Goal: Task Accomplishment & Management: Use online tool/utility

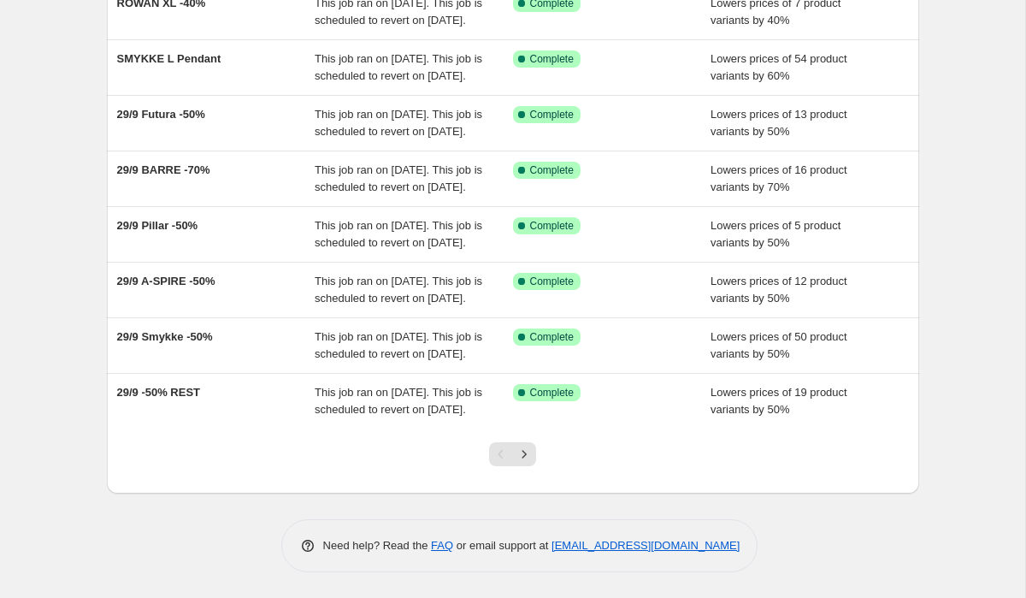
scroll to position [422, 0]
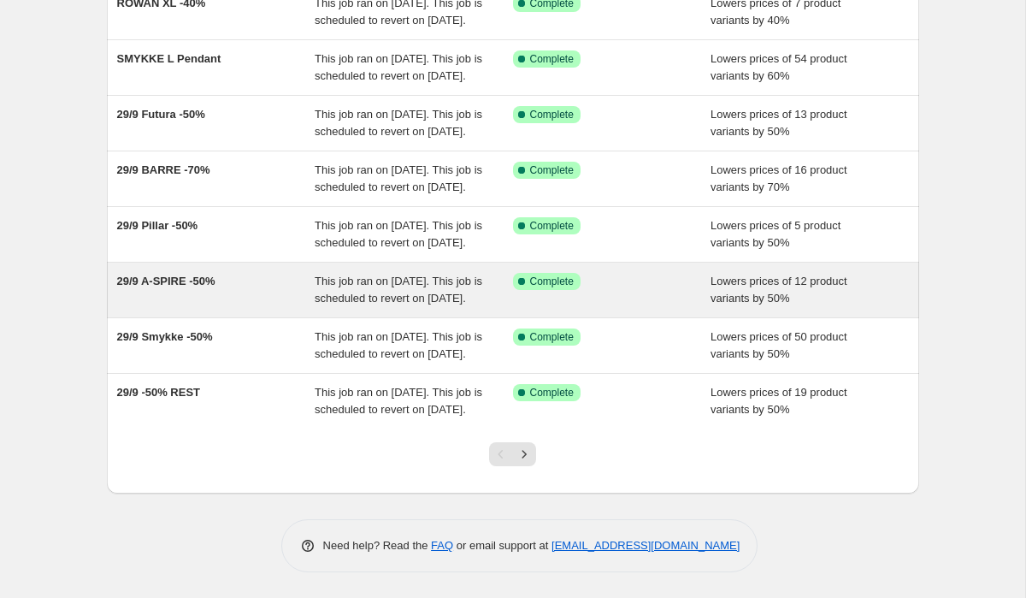
click at [200, 274] on span "29/9 A-SPIRE -50%" at bounding box center [166, 280] width 98 height 13
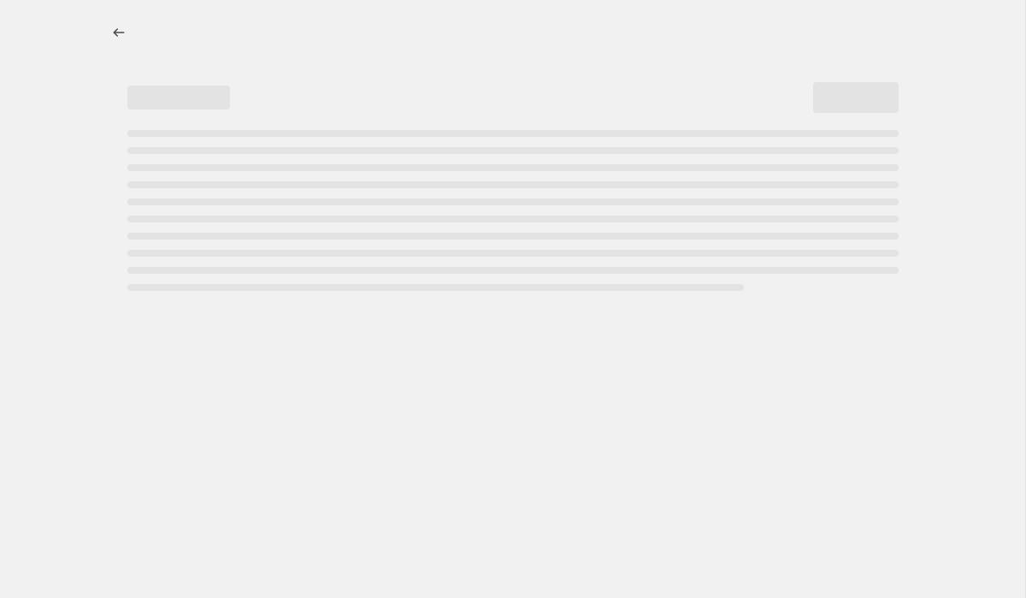
select select "percentage"
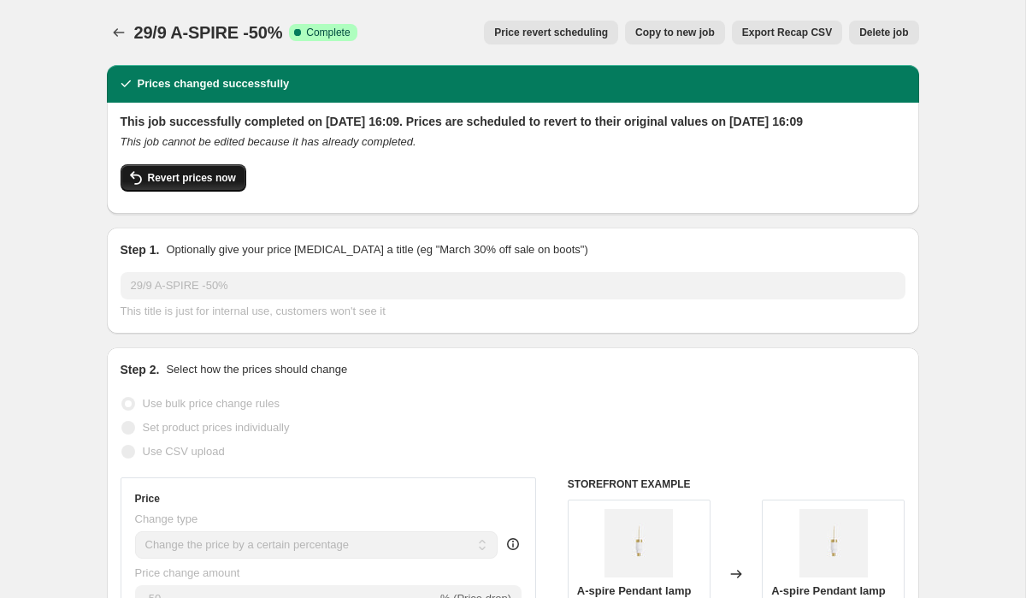
click at [177, 185] on span "Revert prices now" at bounding box center [192, 178] width 88 height 14
checkbox input "false"
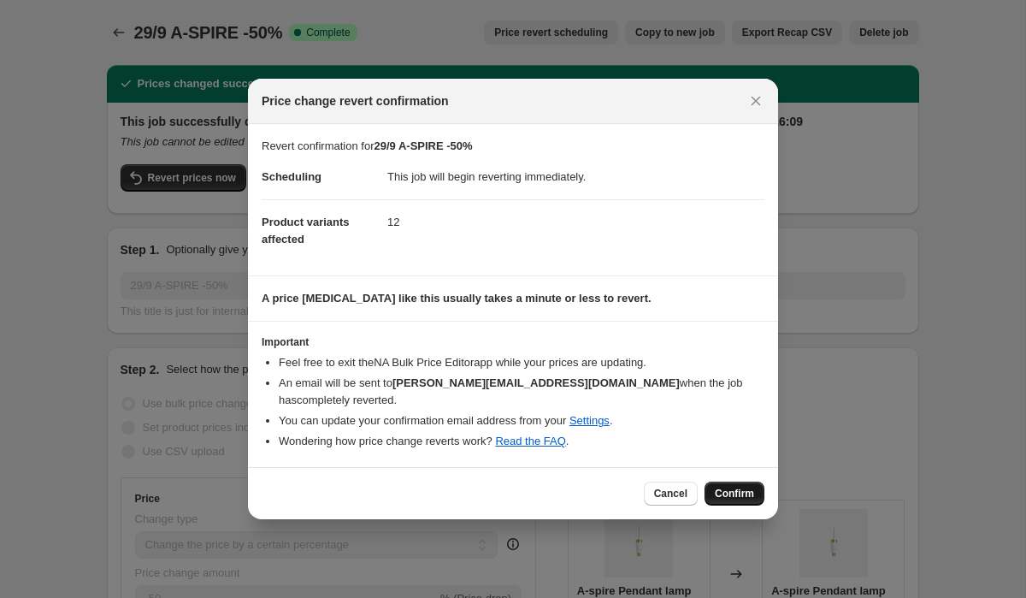
click at [724, 487] on span "Confirm" at bounding box center [734, 493] width 39 height 14
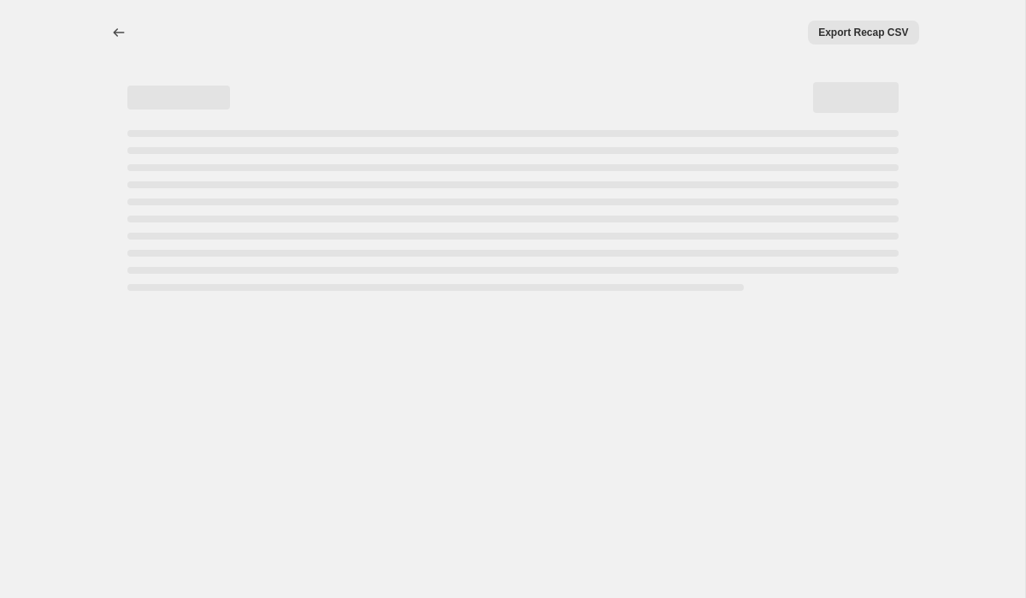
select select "percentage"
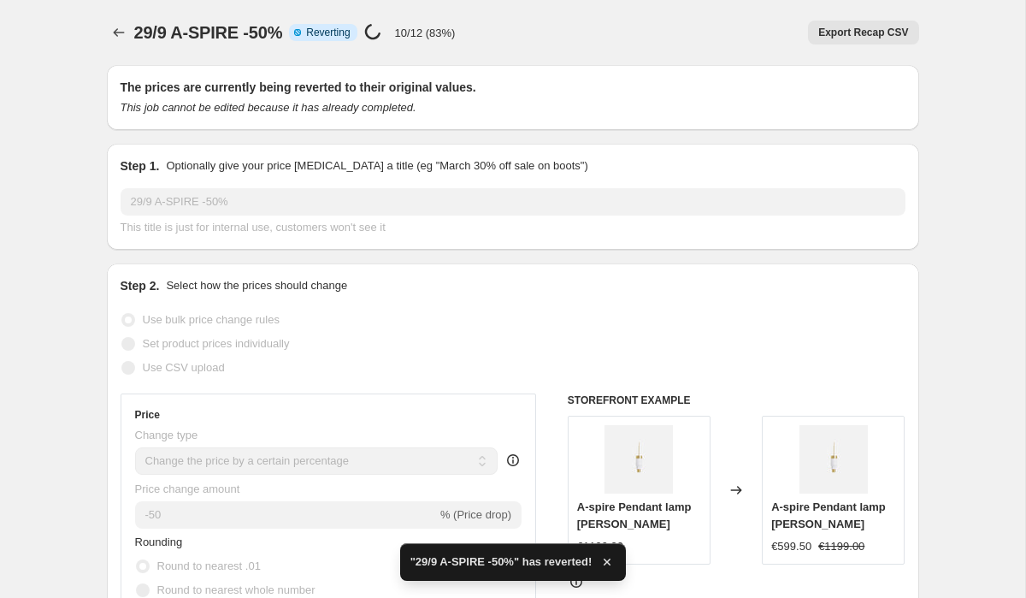
checkbox input "true"
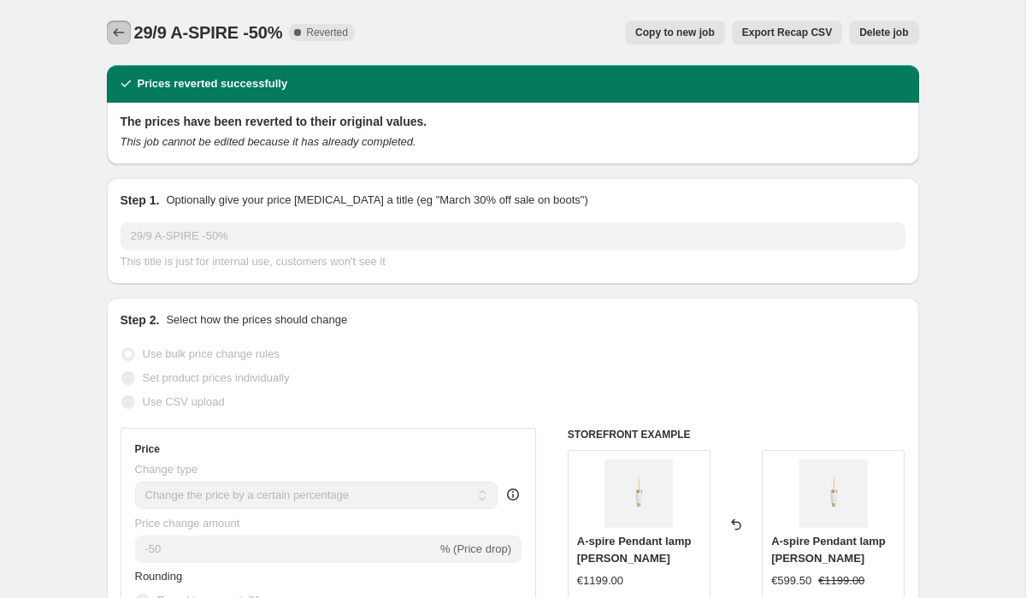
click at [121, 35] on icon "Price change jobs" at bounding box center [118, 32] width 17 height 17
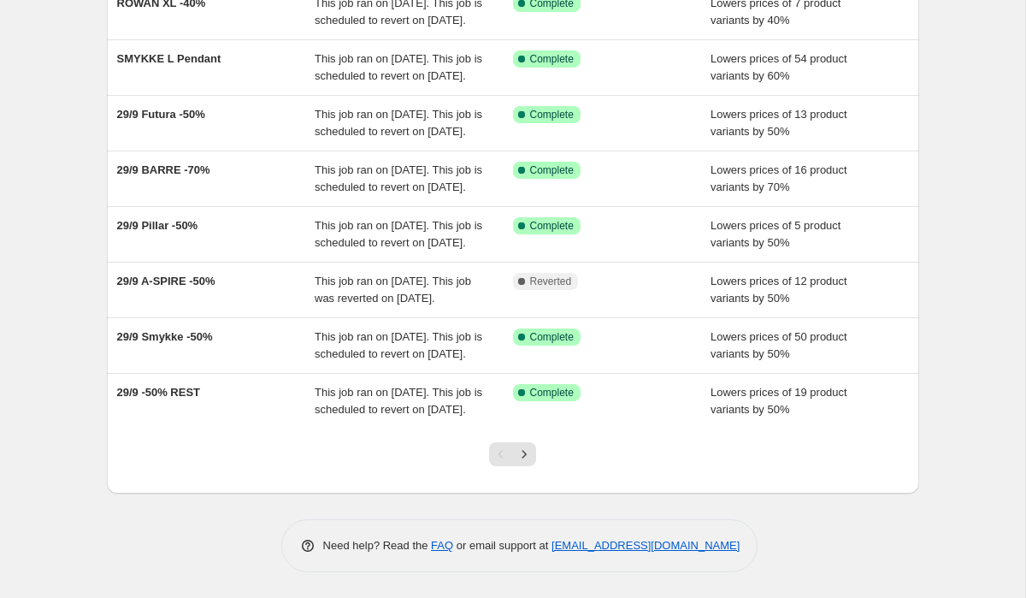
scroll to position [454, 0]
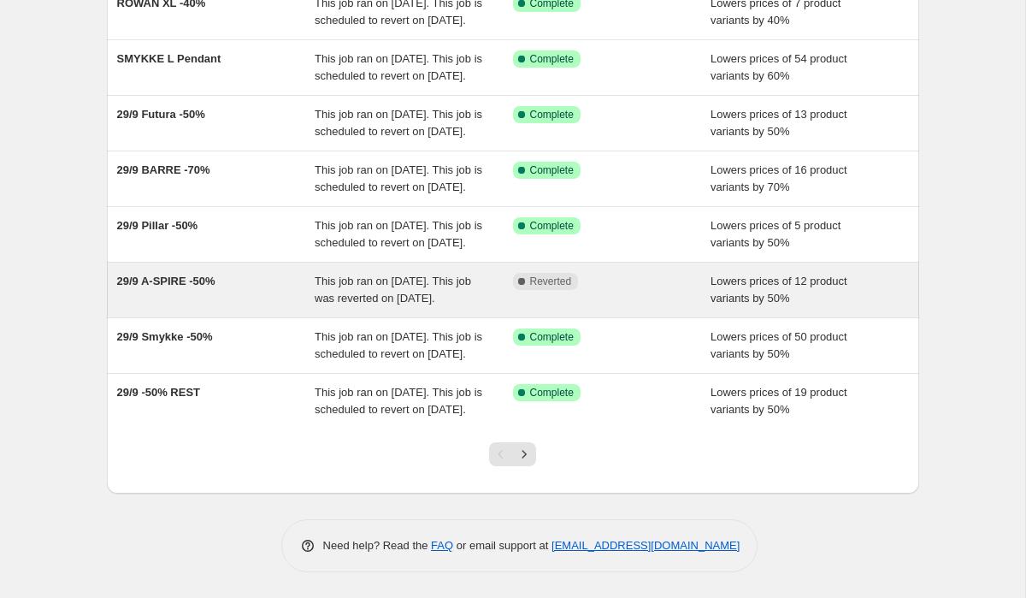
click at [154, 274] on span "29/9 A-SPIRE -50%" at bounding box center [166, 280] width 98 height 13
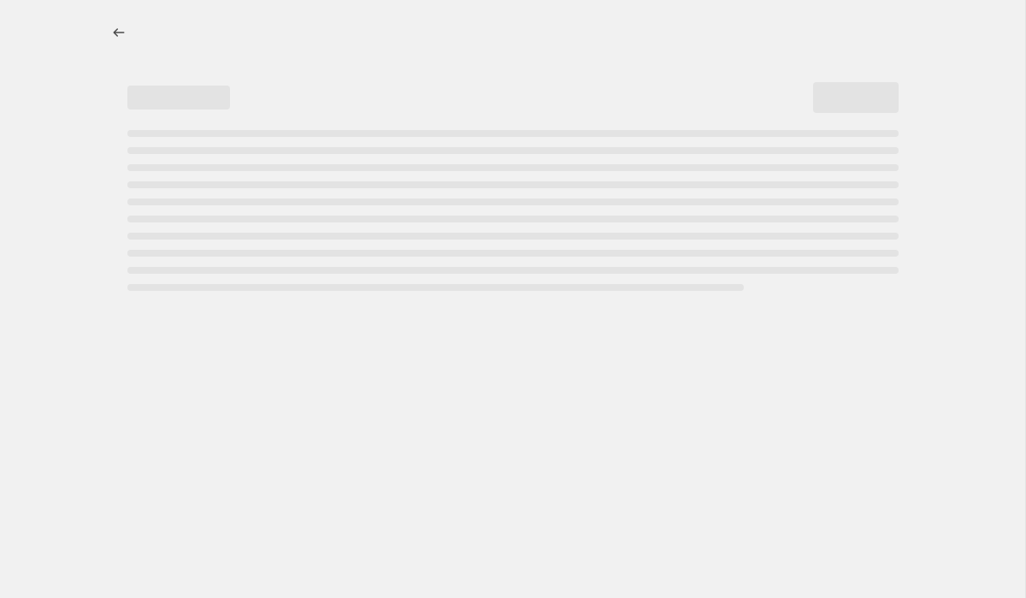
select select "percentage"
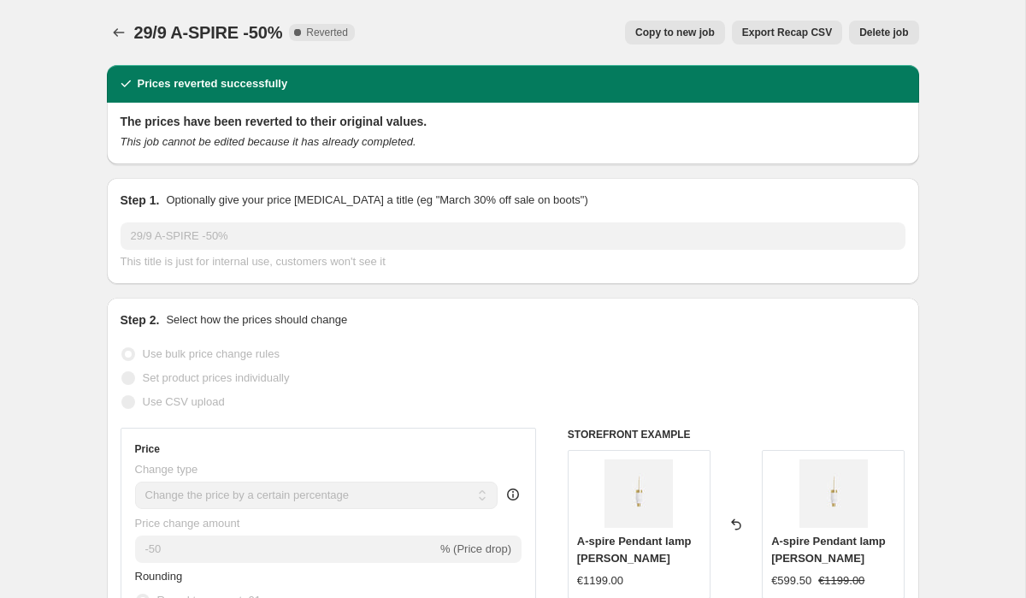
click at [680, 38] on span "Copy to new job" at bounding box center [675, 33] width 80 height 14
select select "percentage"
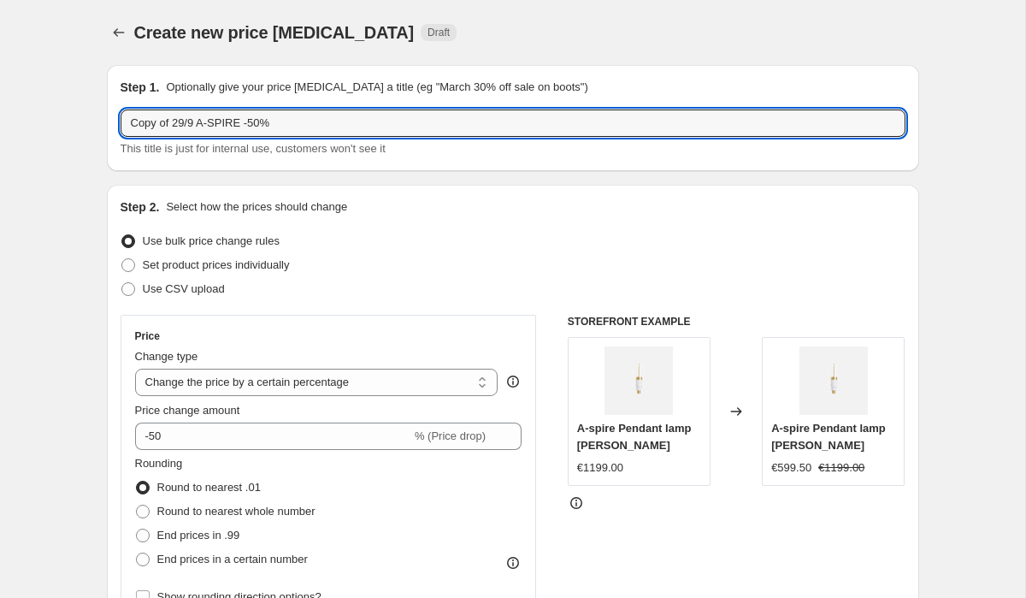
drag, startPoint x: 172, startPoint y: 123, endPoint x: 40, endPoint y: 124, distance: 131.7
click at [215, 120] on input "6/10 A-SPIRE -50%" at bounding box center [513, 122] width 785 height 27
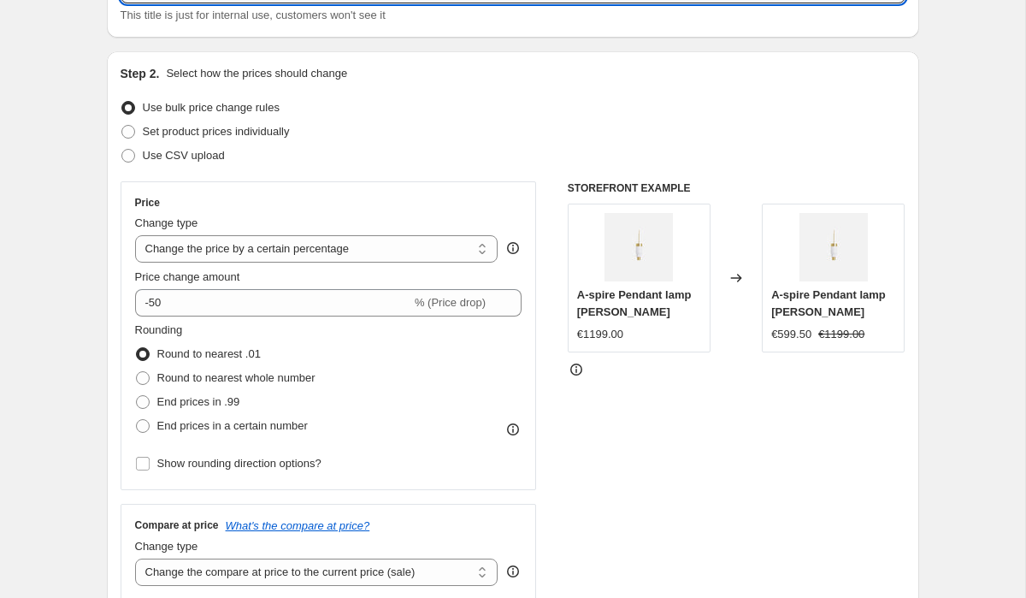
scroll to position [158, 0]
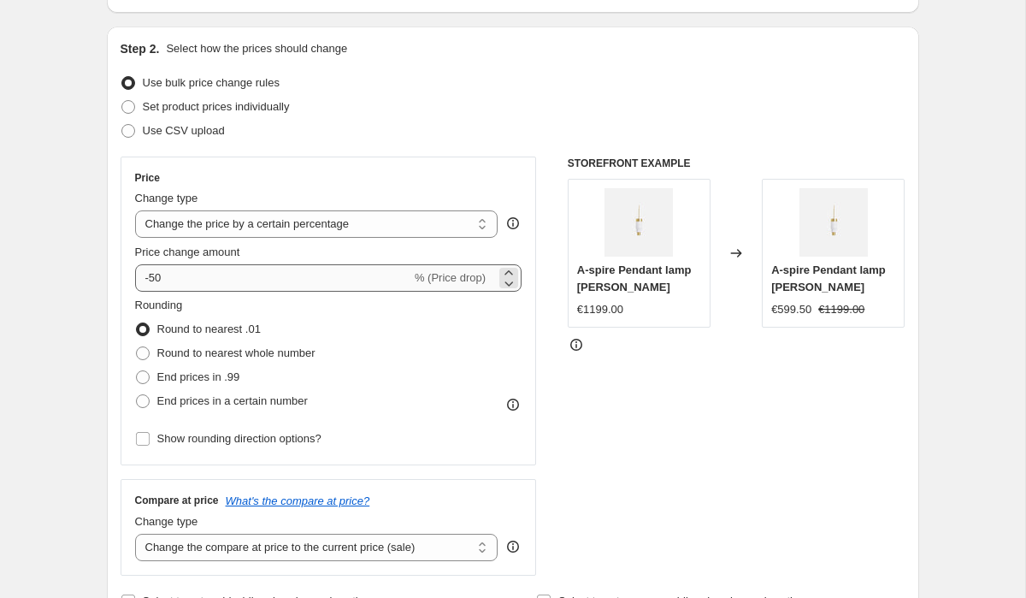
type input "6/10 A-SPIRE -70%"
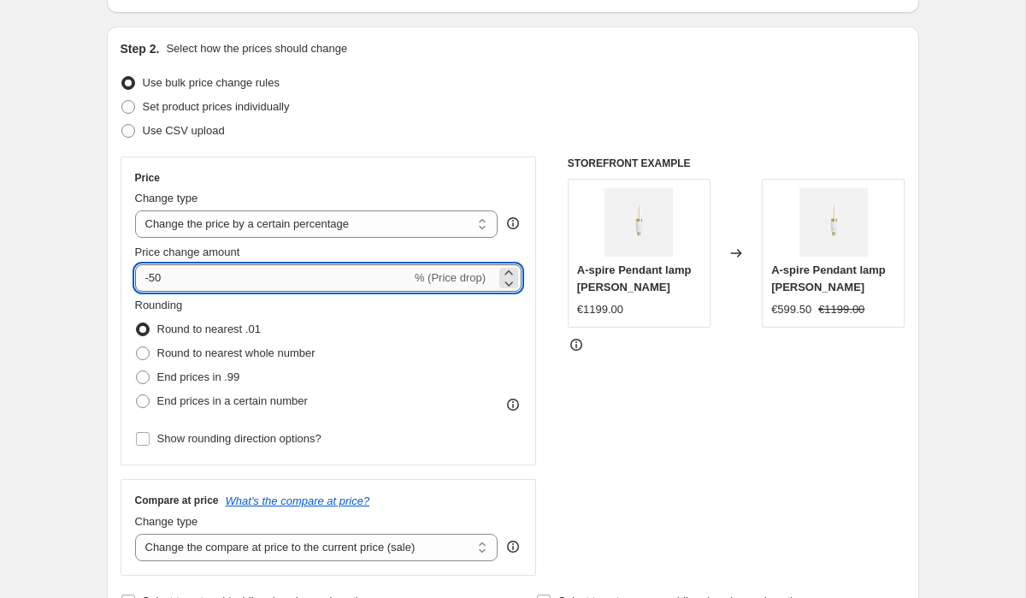
click at [181, 281] on input "-50" at bounding box center [273, 277] width 276 height 27
type input "-5"
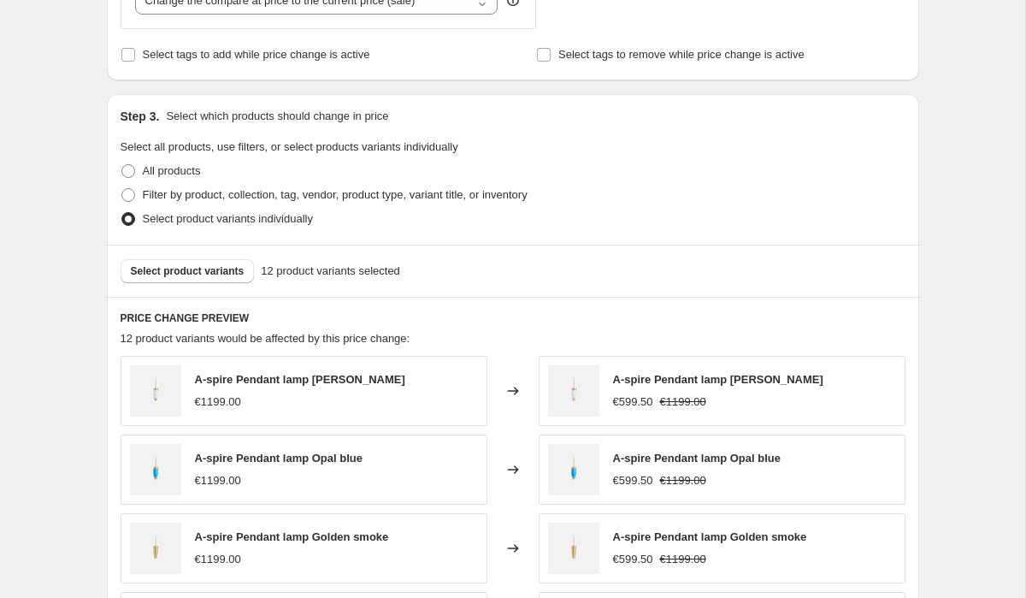
scroll to position [1164, 0]
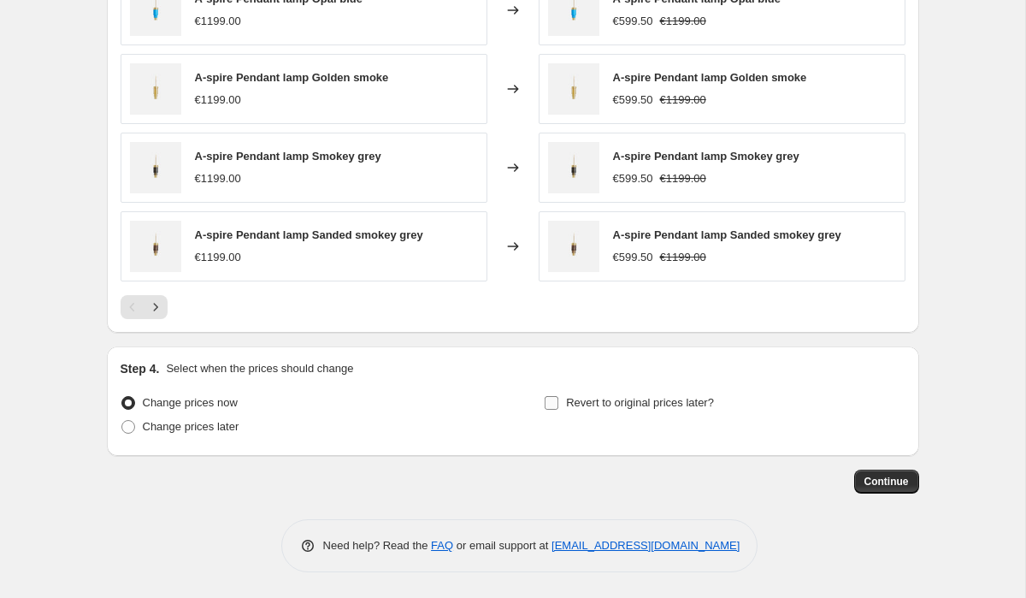
type input "-70"
click at [622, 400] on span "Revert to original prices later?" at bounding box center [640, 402] width 148 height 13
click at [558, 400] on input "Revert to original prices later?" at bounding box center [552, 403] width 14 height 14
checkbox input "true"
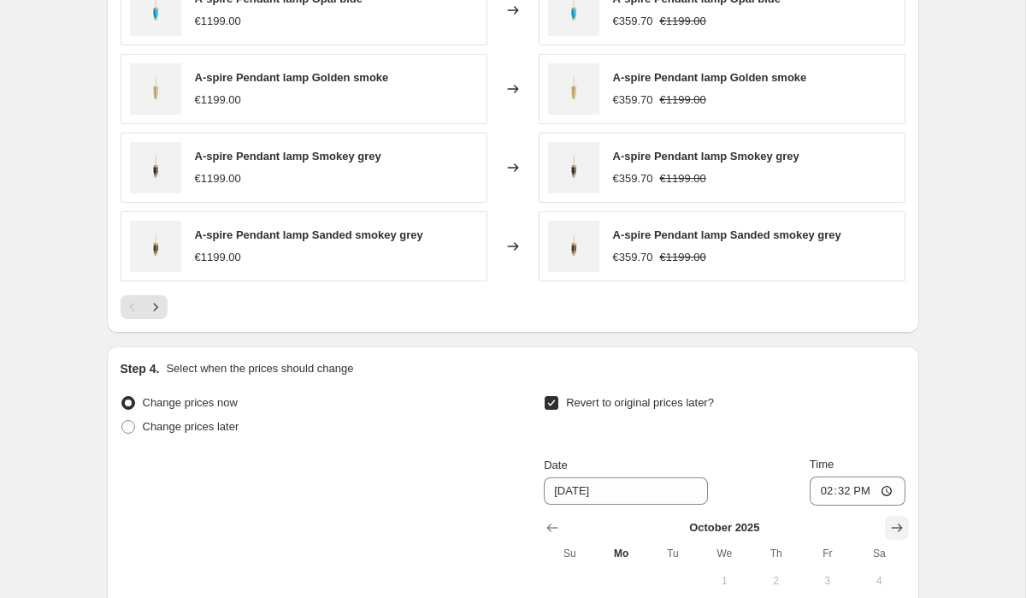
click at [895, 528] on icon "Show next month, November 2025" at bounding box center [896, 527] width 11 height 9
click at [895, 528] on icon "Show next month, December 2025" at bounding box center [896, 527] width 11 height 9
click at [895, 528] on icon "Show next month, January 2026" at bounding box center [896, 527] width 11 height 9
click at [774, 571] on button "1" at bounding box center [775, 580] width 51 height 27
type input "[DATE]"
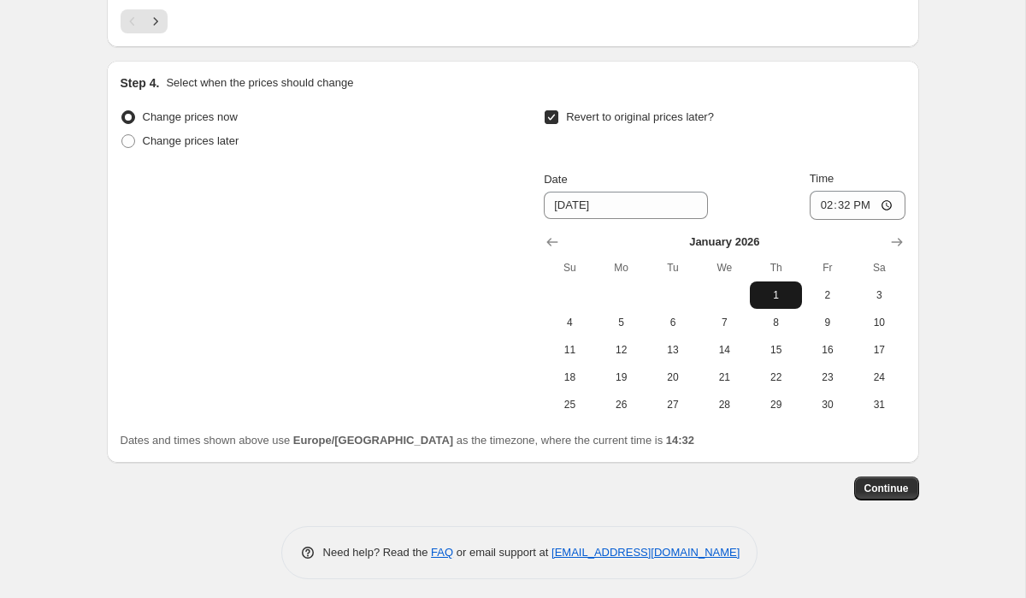
scroll to position [1453, 0]
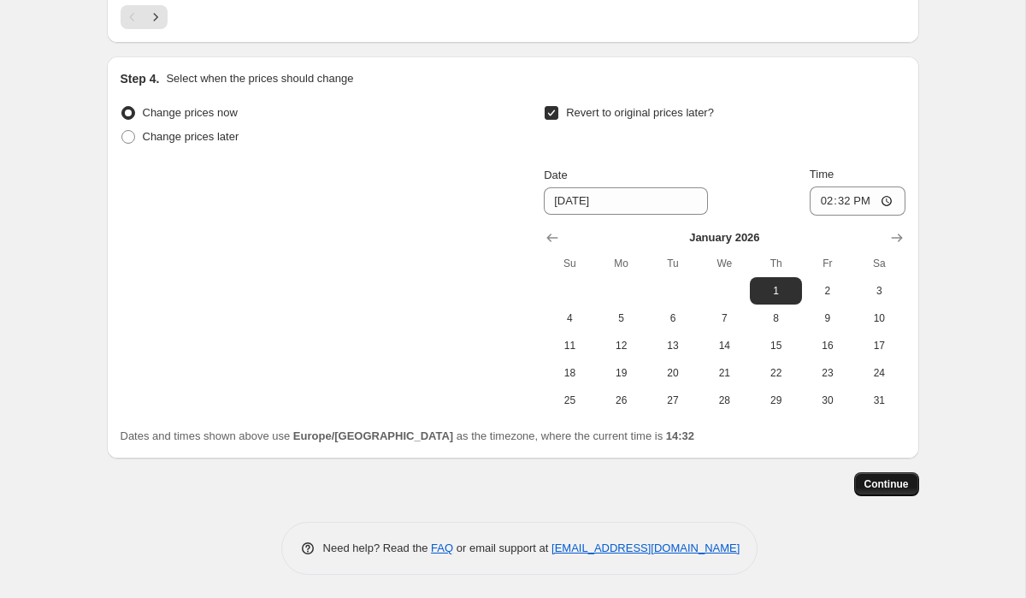
click at [891, 483] on span "Continue" at bounding box center [886, 484] width 44 height 14
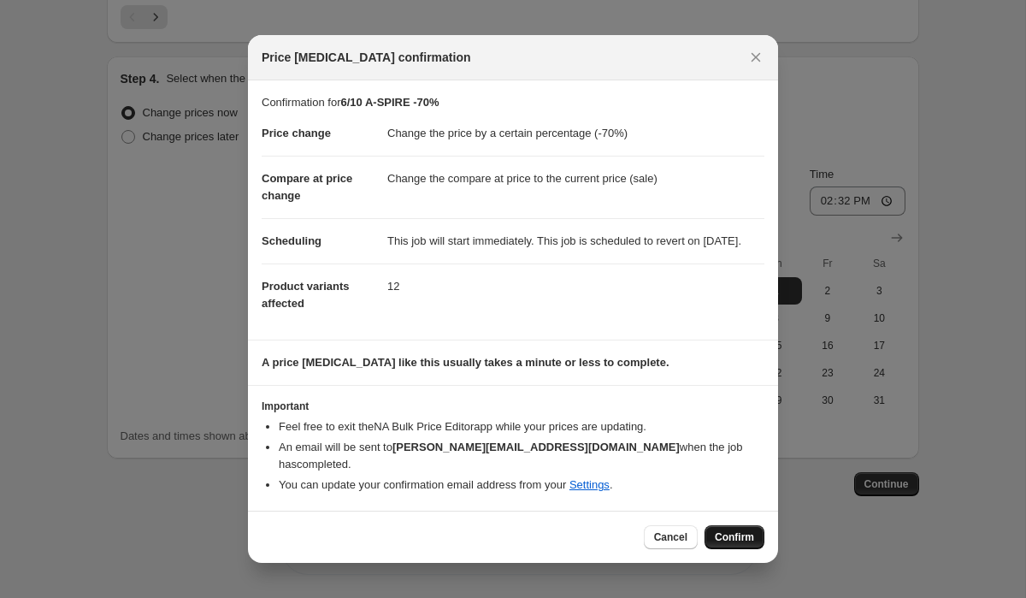
click at [722, 534] on span "Confirm" at bounding box center [734, 537] width 39 height 14
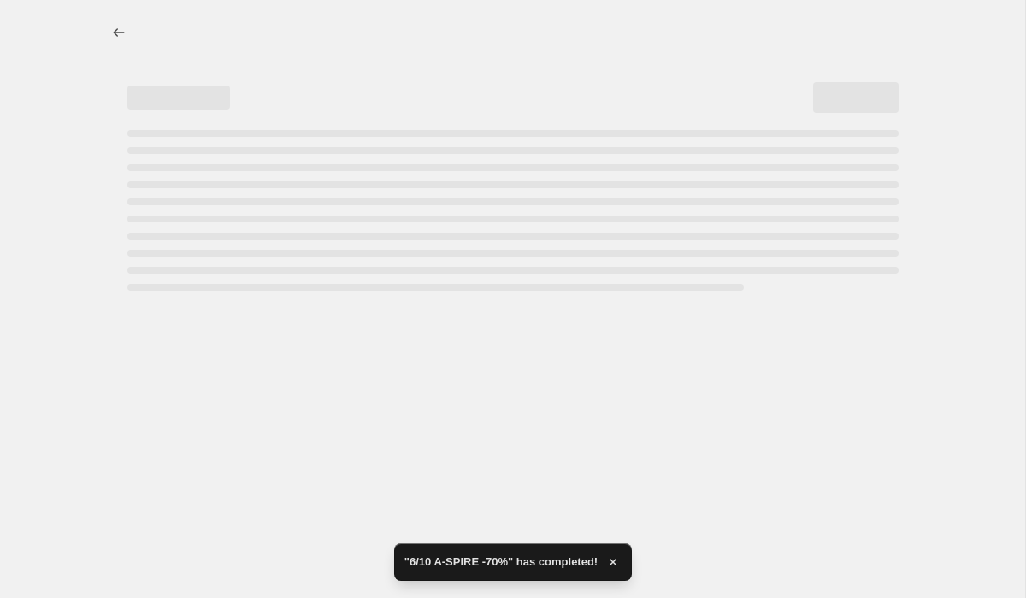
select select "percentage"
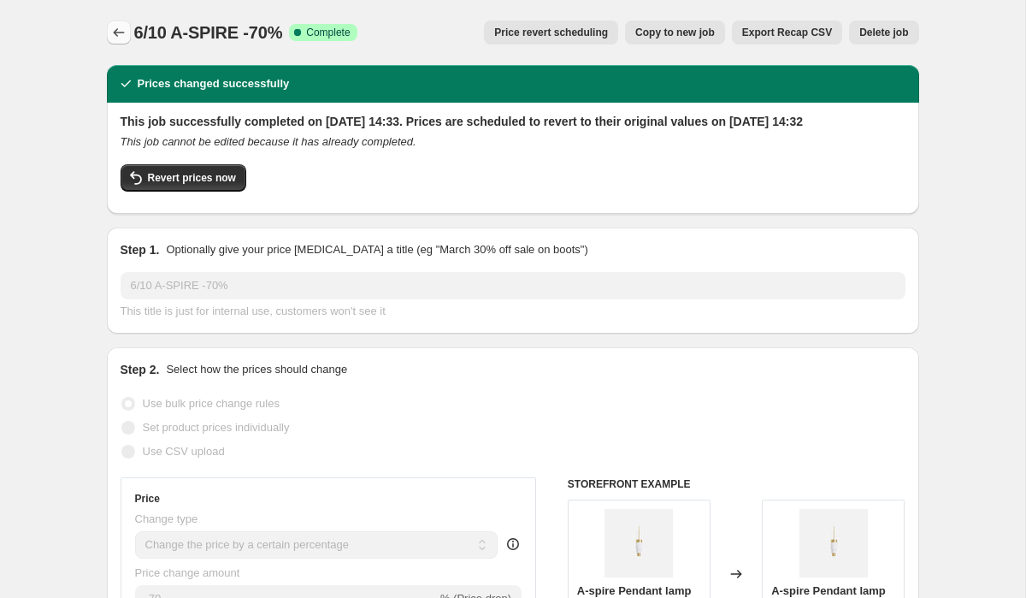
click at [112, 26] on icon "Price change jobs" at bounding box center [118, 32] width 17 height 17
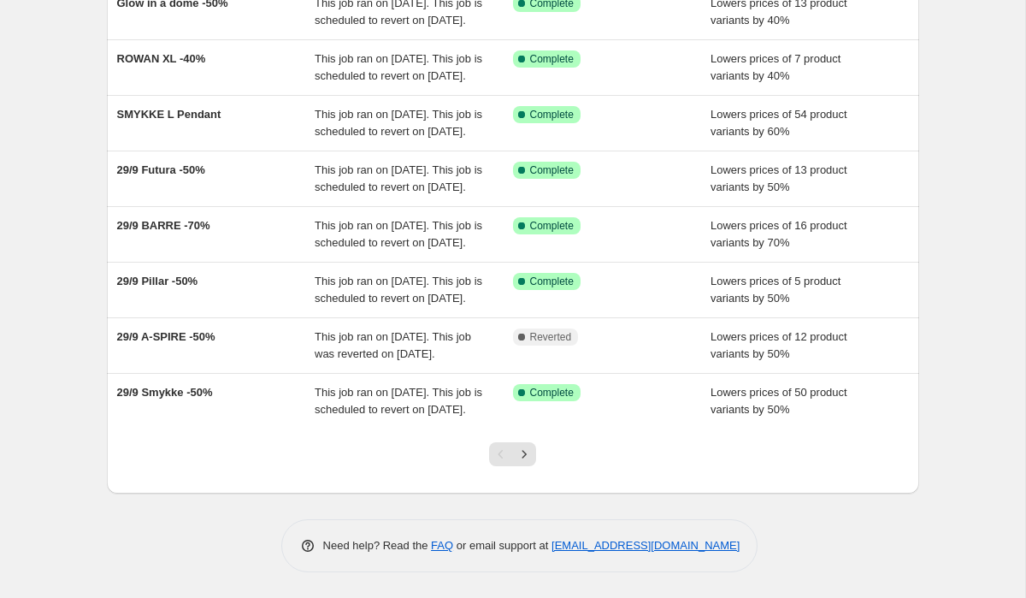
scroll to position [454, 0]
click at [528, 454] on icon "Next" at bounding box center [524, 453] width 17 height 17
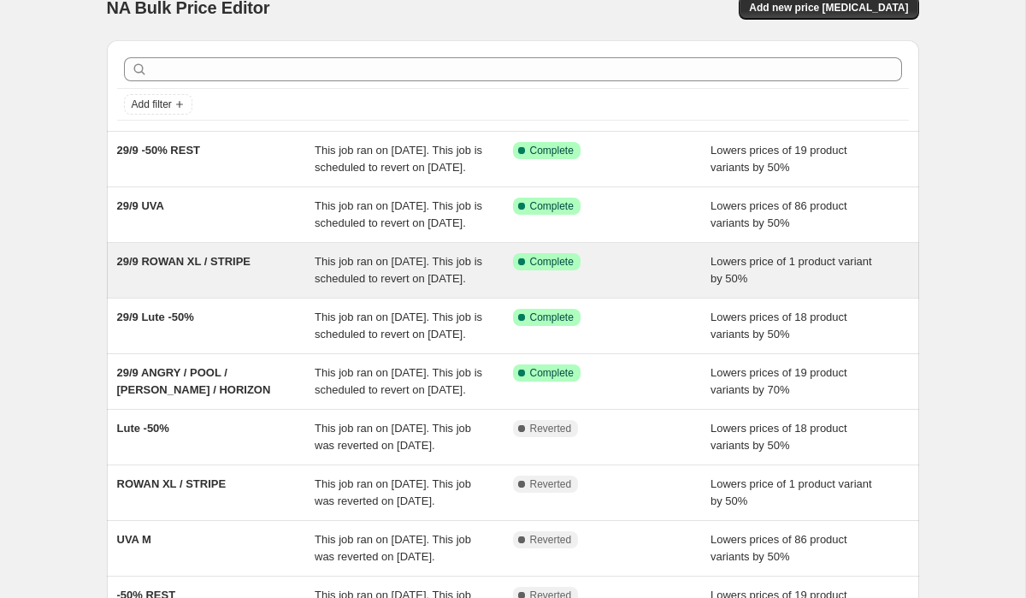
scroll to position [27, 0]
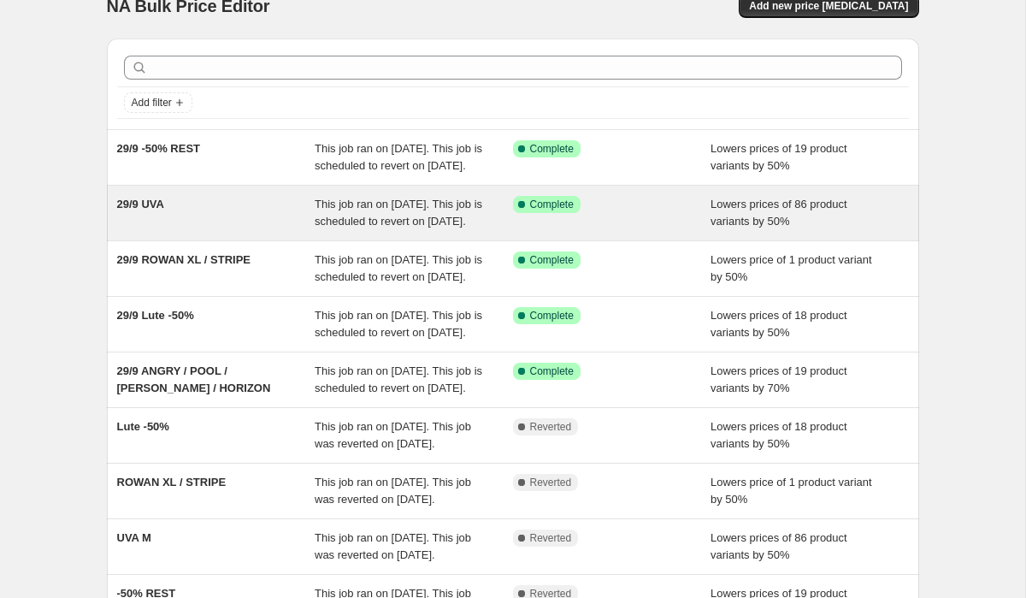
click at [143, 210] on span "29/9 UVA" at bounding box center [140, 203] width 47 height 13
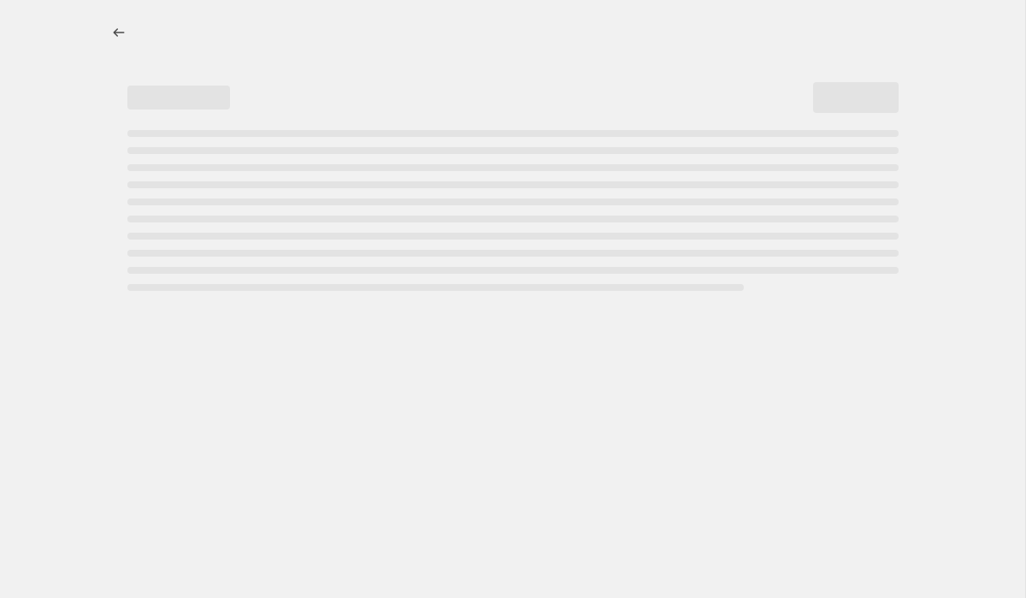
select select "percentage"
select select "collection"
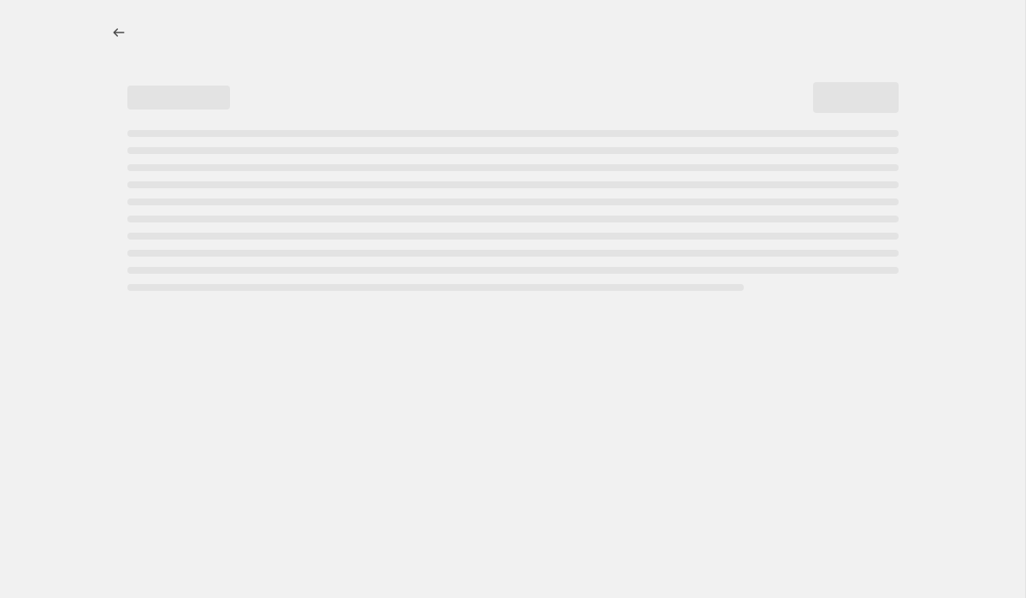
select select "collection"
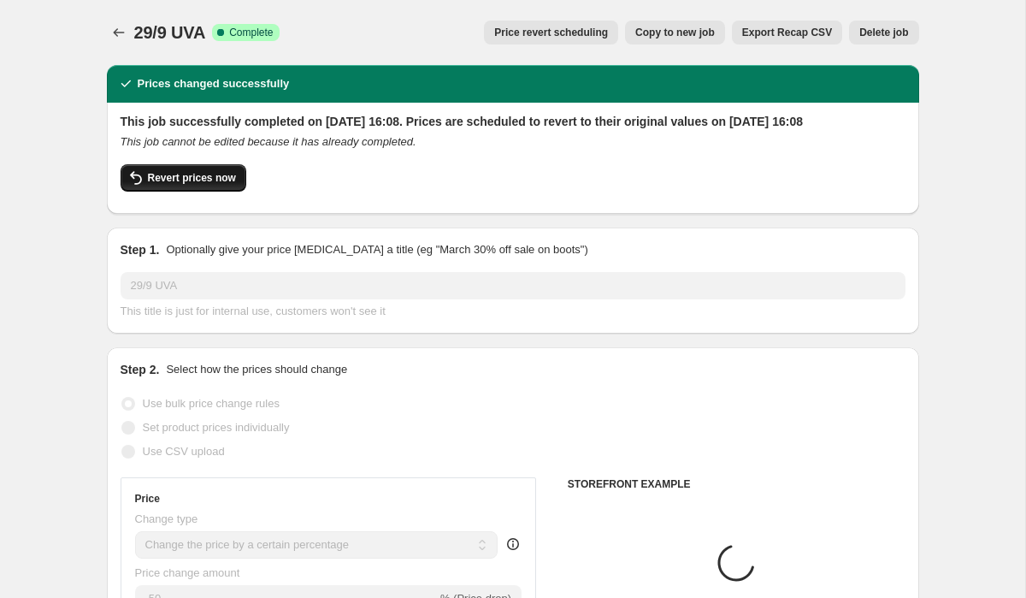
click at [219, 185] on span "Revert prices now" at bounding box center [192, 178] width 88 height 14
checkbox input "false"
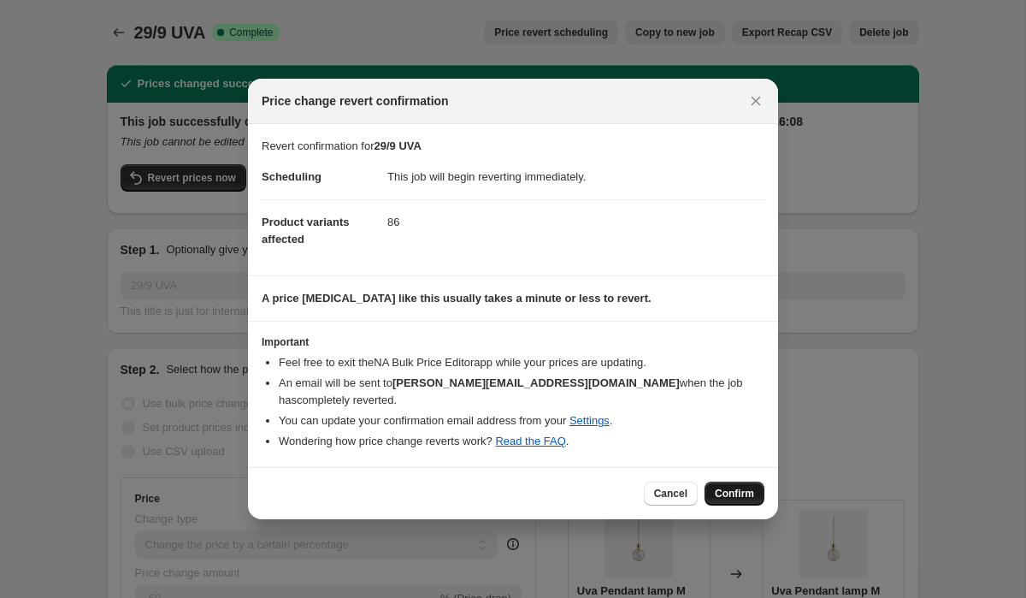
click at [739, 491] on span "Confirm" at bounding box center [734, 493] width 39 height 14
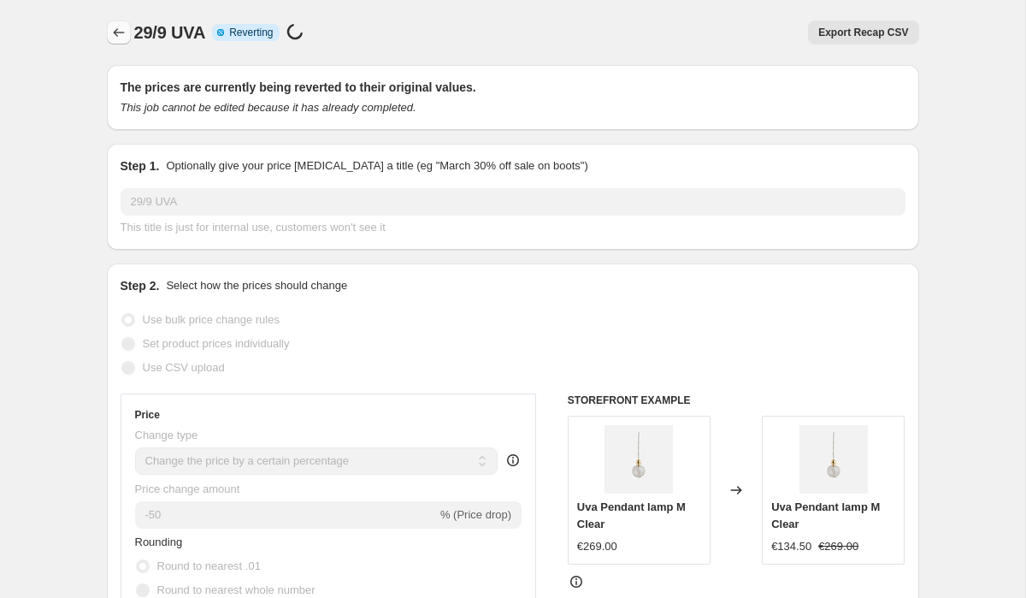
click at [119, 39] on icon "Price change jobs" at bounding box center [118, 32] width 17 height 17
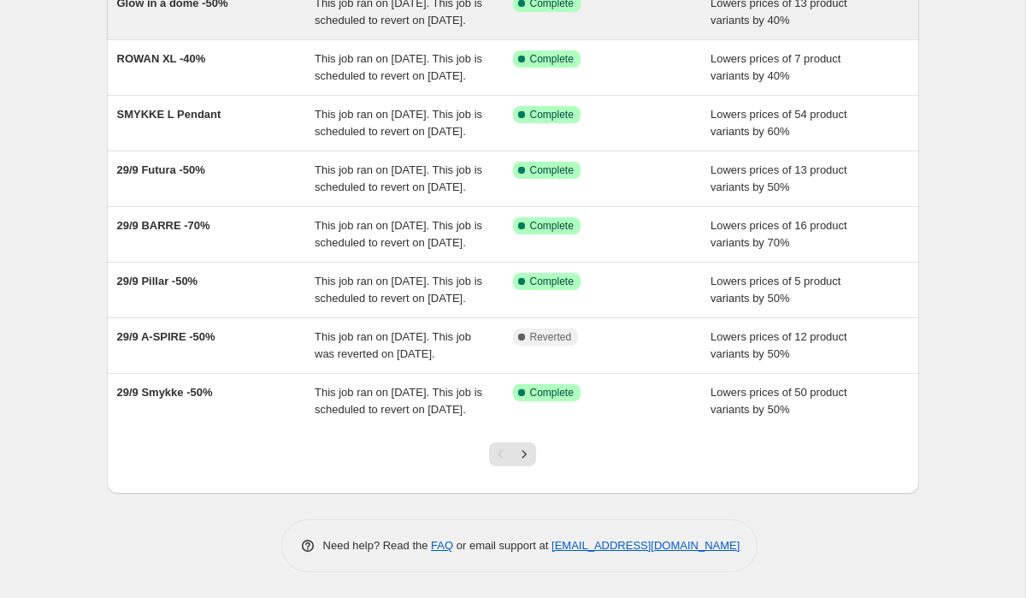
scroll to position [448, 0]
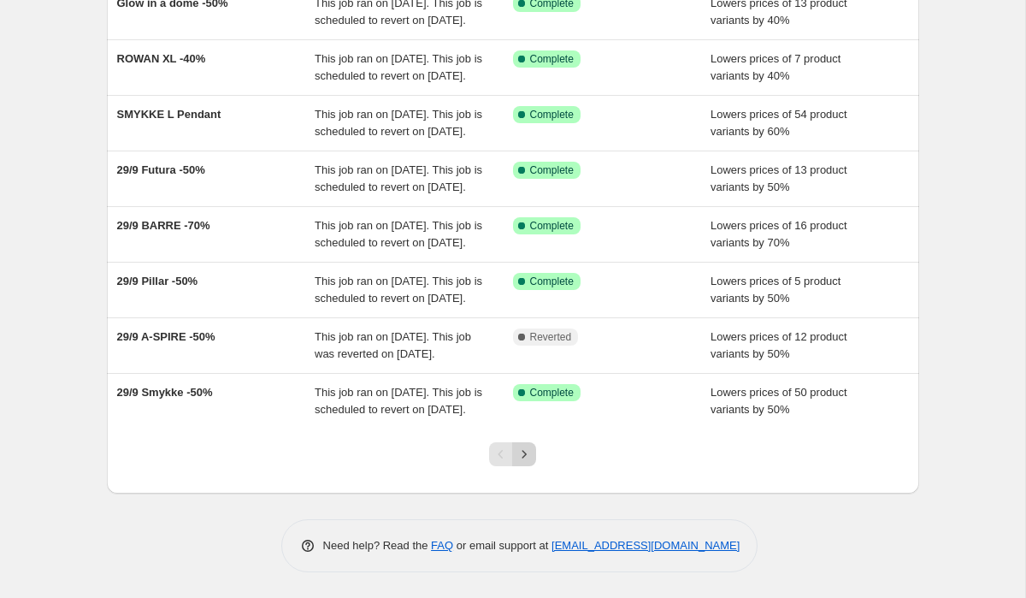
click at [533, 460] on button "Next" at bounding box center [524, 454] width 24 height 24
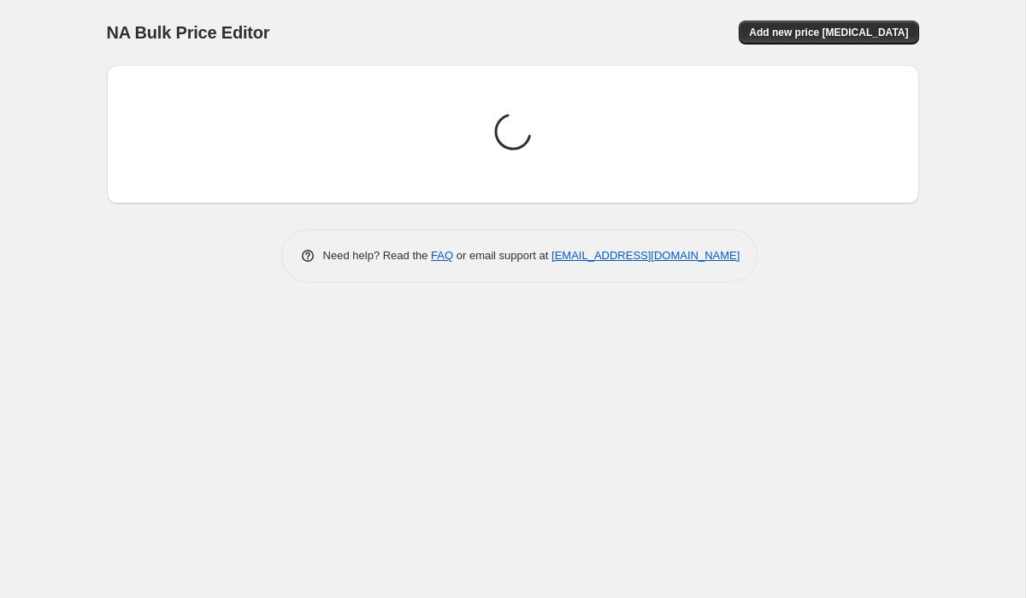
scroll to position [0, 0]
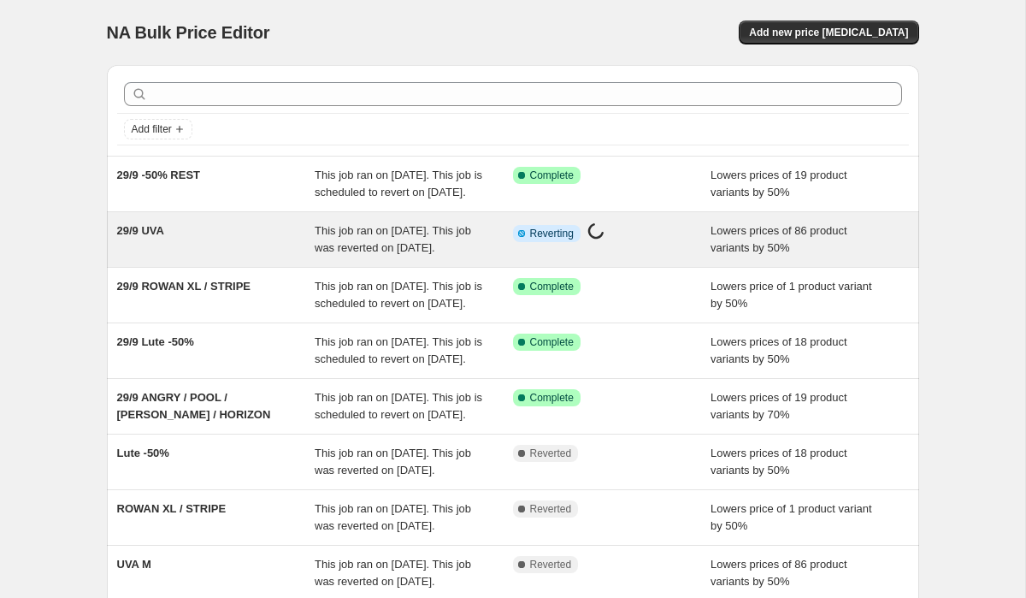
click at [156, 237] on span "29/9 UVA" at bounding box center [140, 230] width 47 height 13
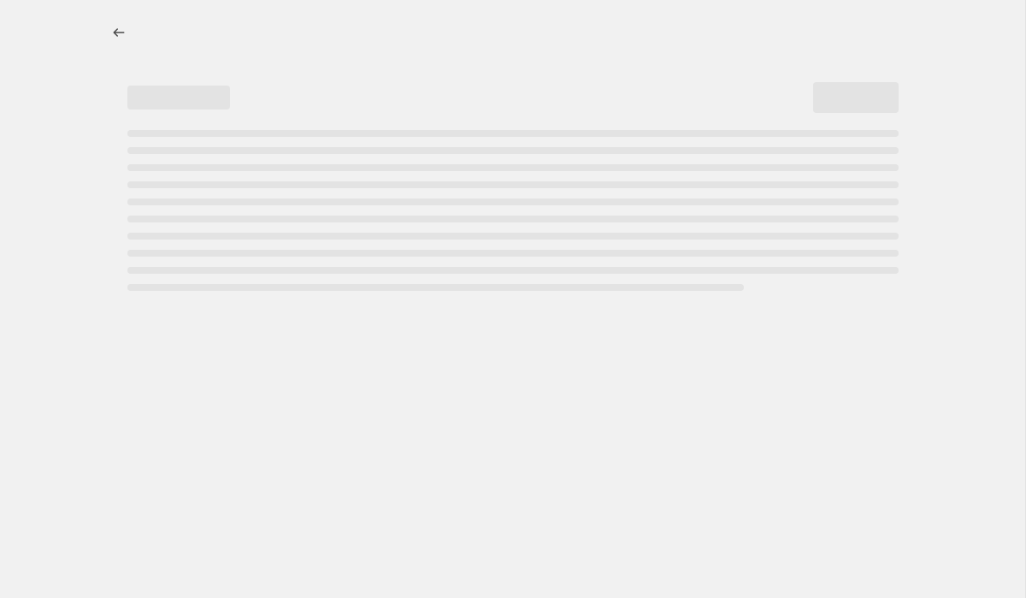
select select "percentage"
select select "collection"
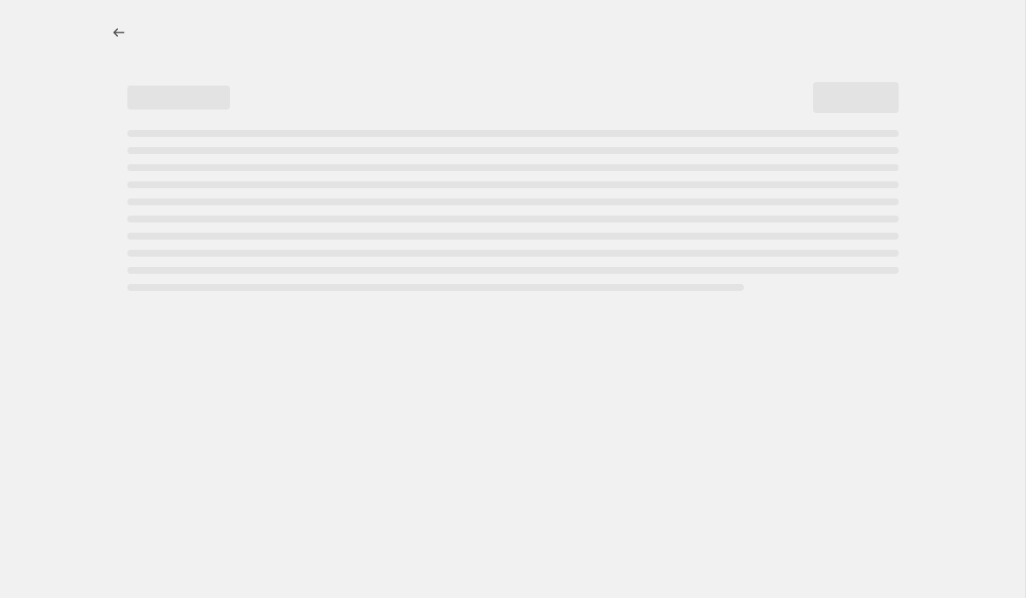
select select "collection"
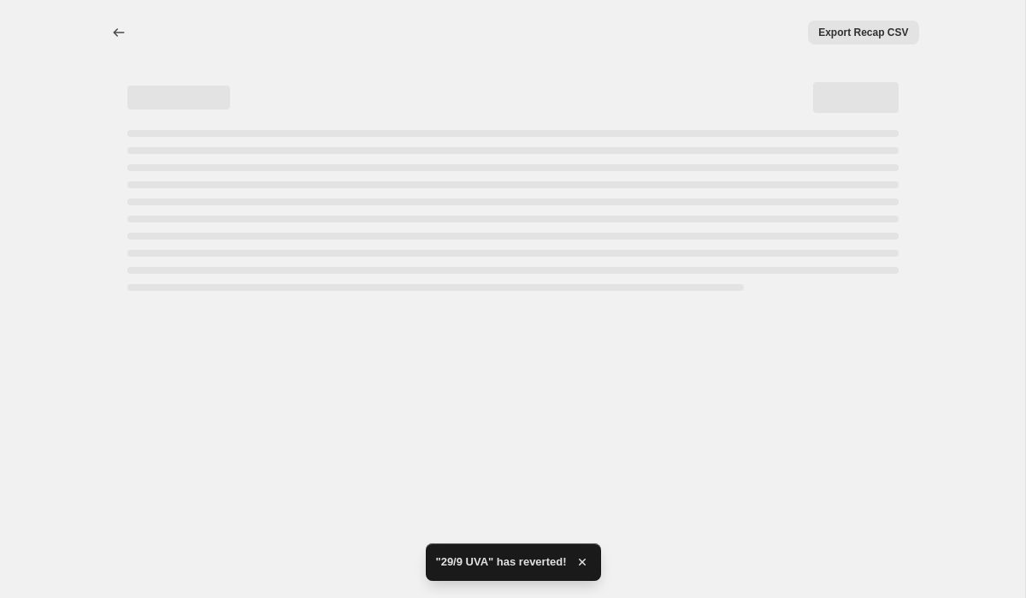
select select "percentage"
select select "collection"
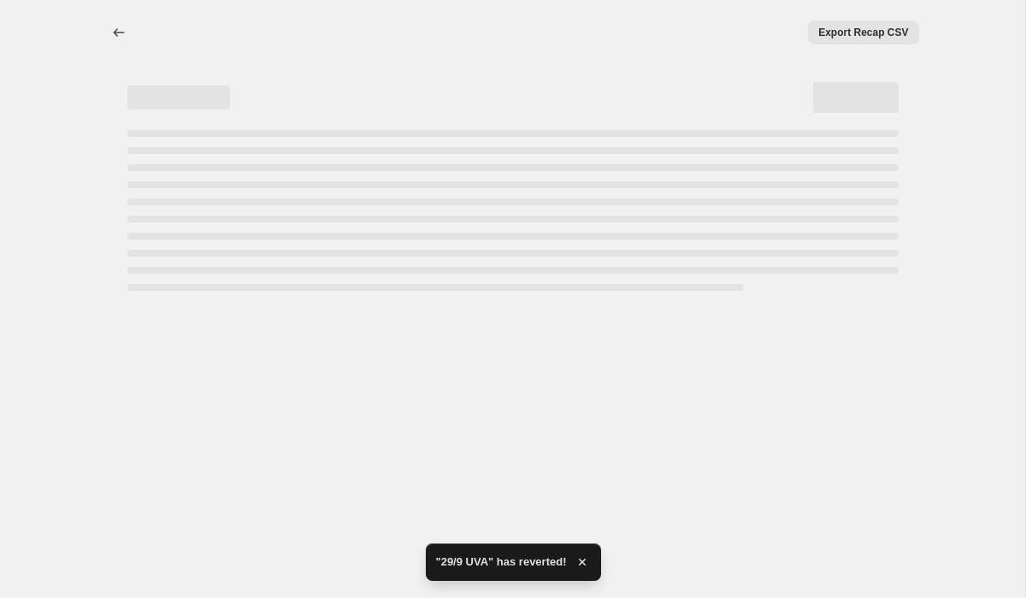
select select "collection"
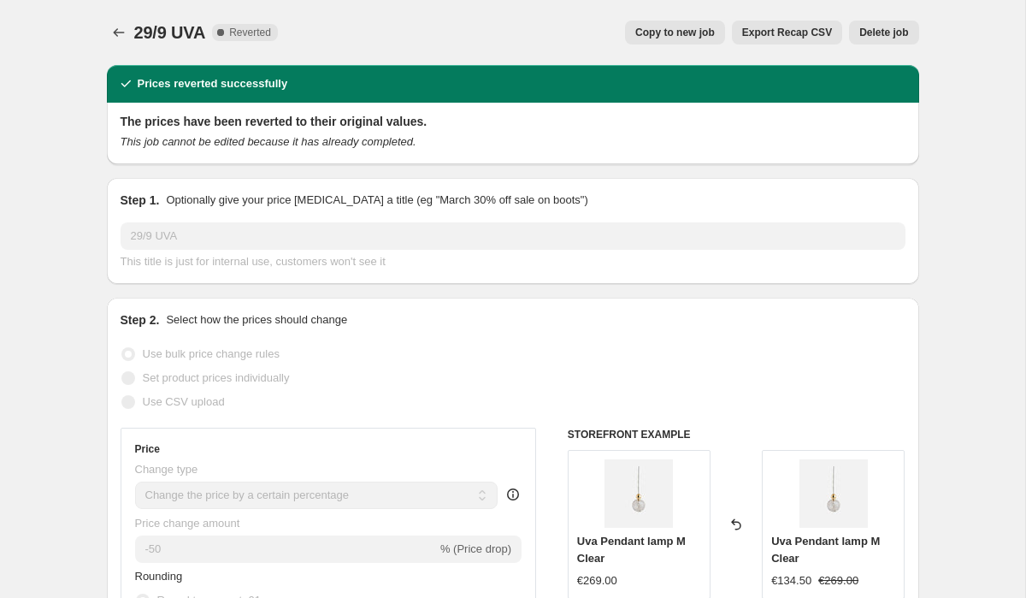
click at [670, 22] on button "Copy to new job" at bounding box center [675, 33] width 100 height 24
select select "percentage"
select select "collection"
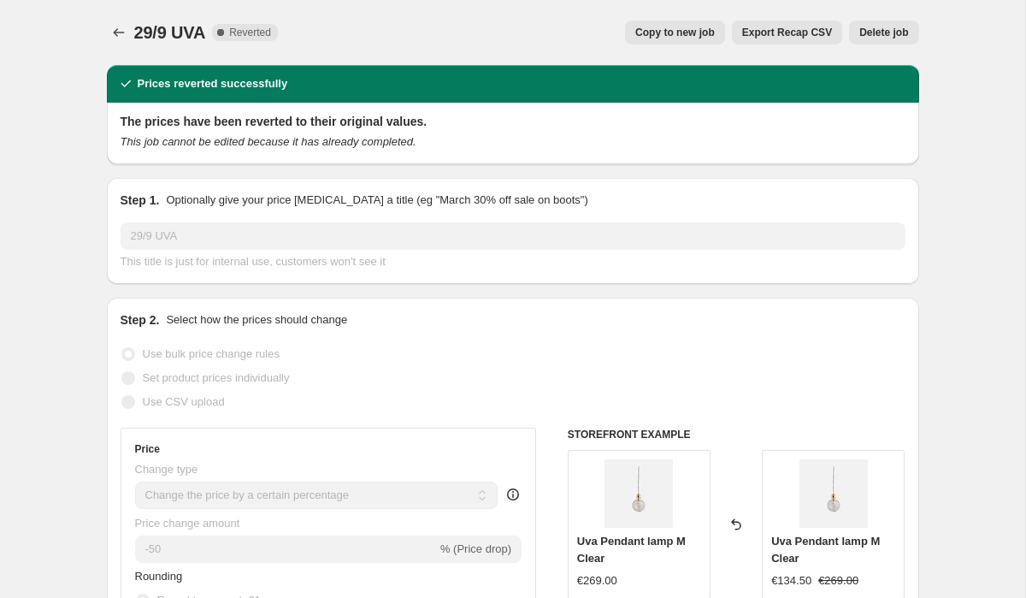
select select "collection"
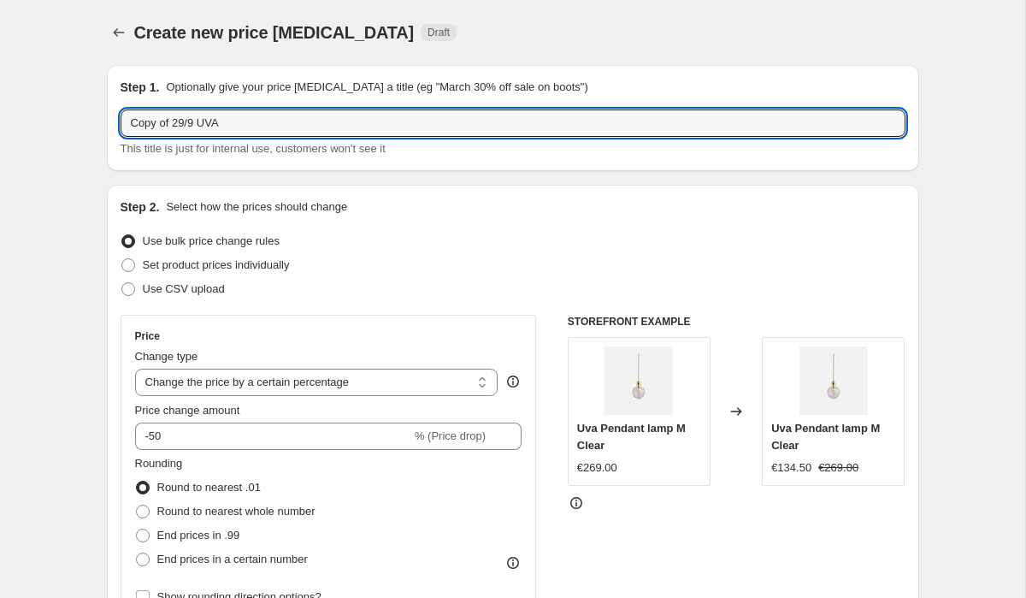
drag, startPoint x: 198, startPoint y: 123, endPoint x: 61, endPoint y: 123, distance: 137.6
type input "6/10 UVA"
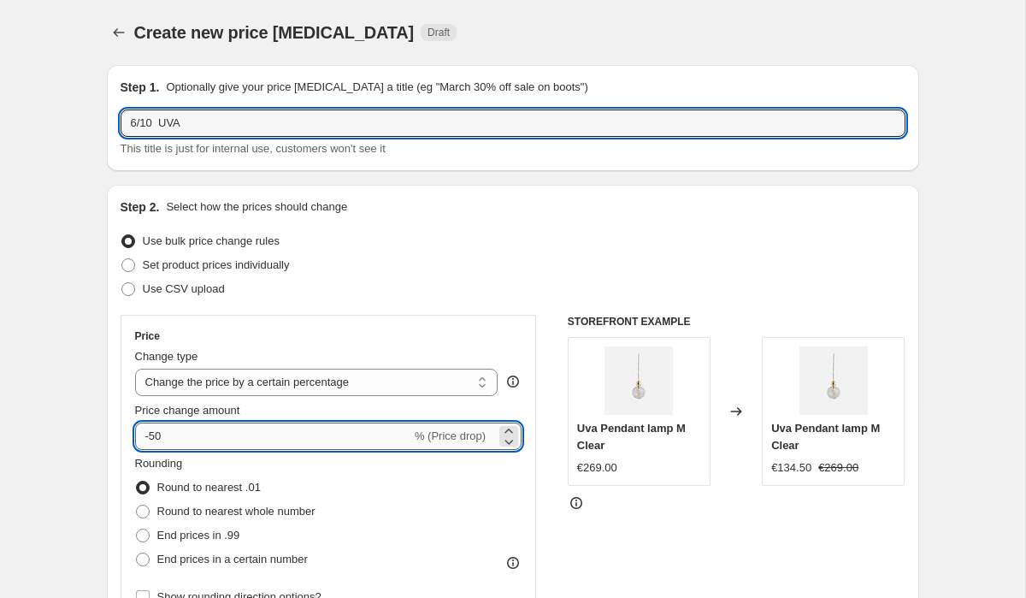
click at [169, 431] on input "-50" at bounding box center [273, 435] width 276 height 27
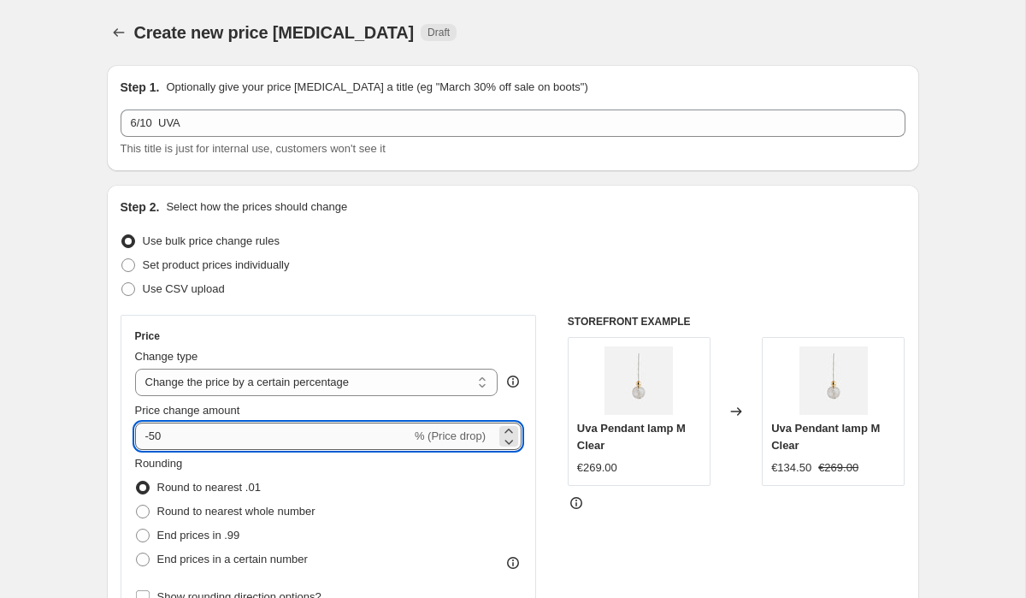
type input "-5"
type input "-1"
type input "-70"
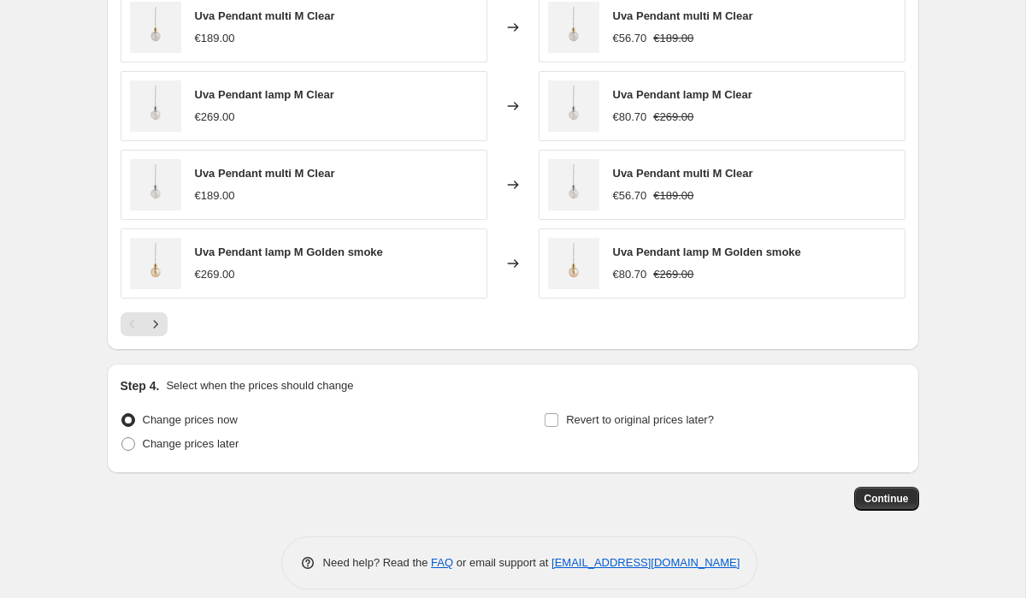
scroll to position [1492, 0]
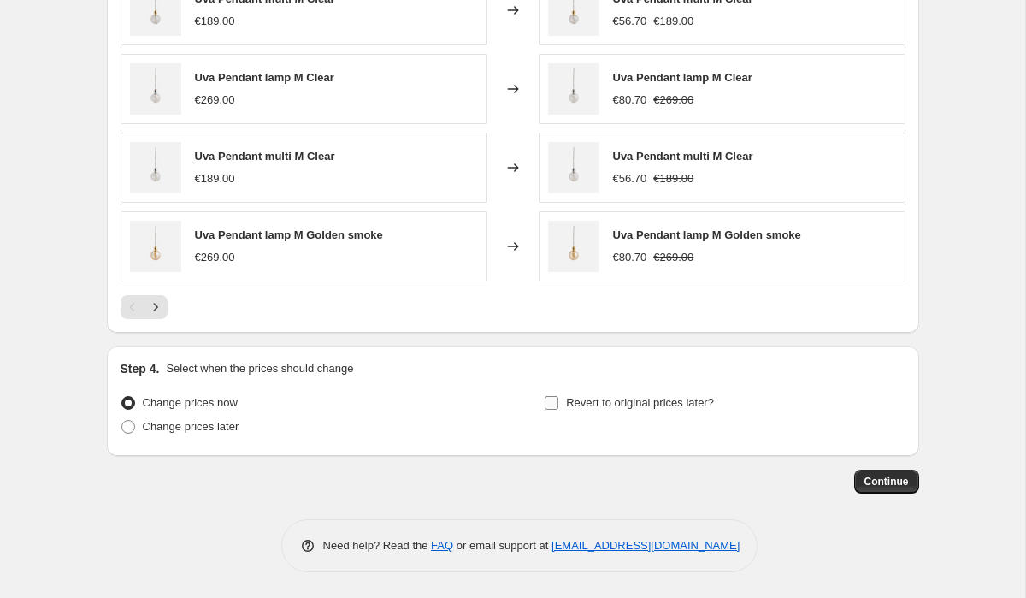
click at [689, 395] on span "Revert to original prices later?" at bounding box center [640, 402] width 148 height 17
click at [558, 396] on input "Revert to original prices later?" at bounding box center [552, 403] width 14 height 14
checkbox input "true"
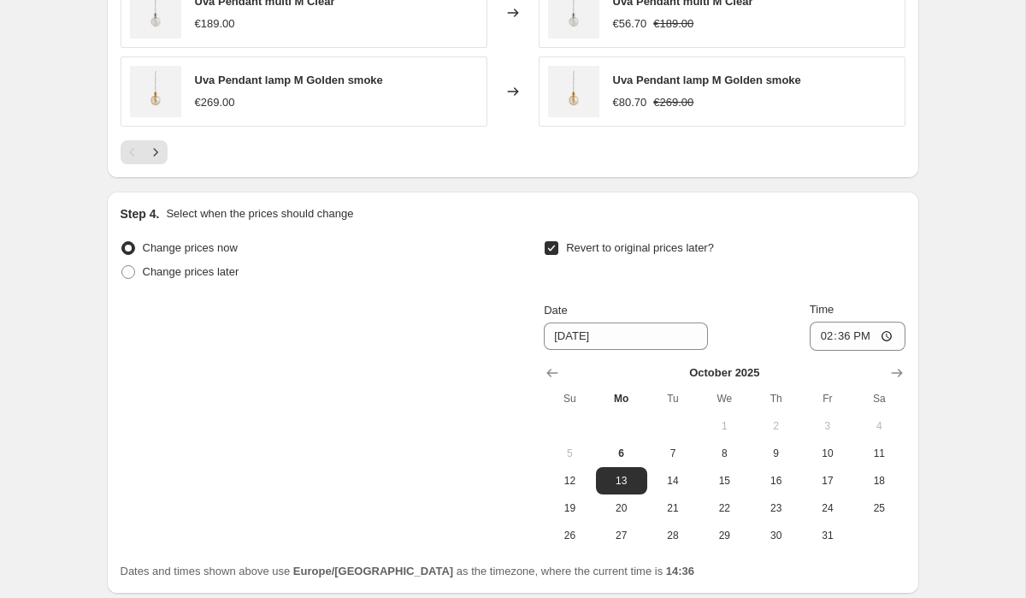
scroll to position [1653, 0]
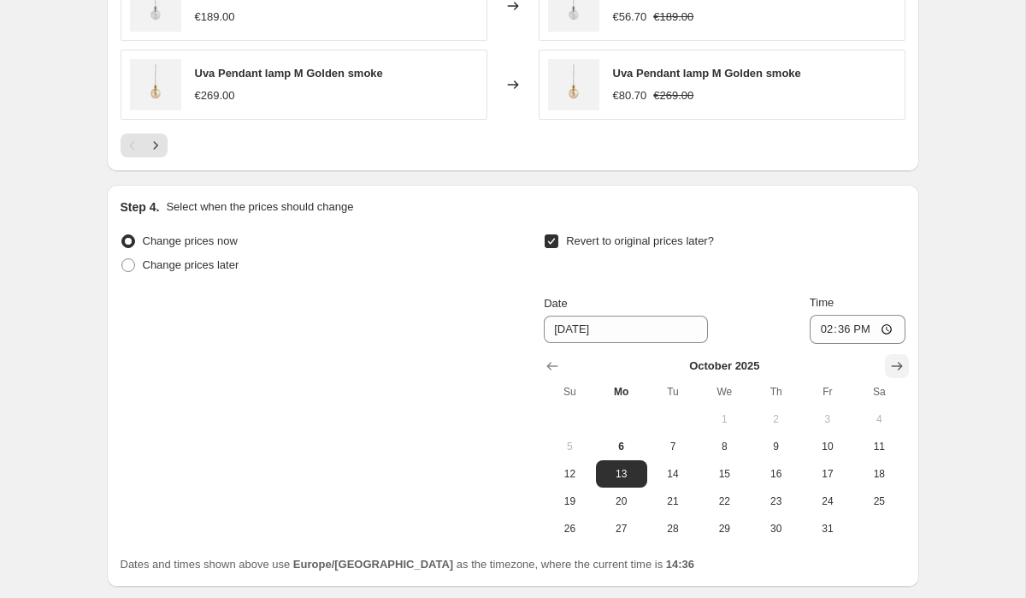
click at [890, 368] on icon "Show next month, November 2025" at bounding box center [896, 365] width 17 height 17
click at [890, 368] on icon "Show next month, January 2026" at bounding box center [896, 365] width 17 height 17
click at [775, 423] on span "1" at bounding box center [776, 419] width 38 height 14
type input "[DATE]"
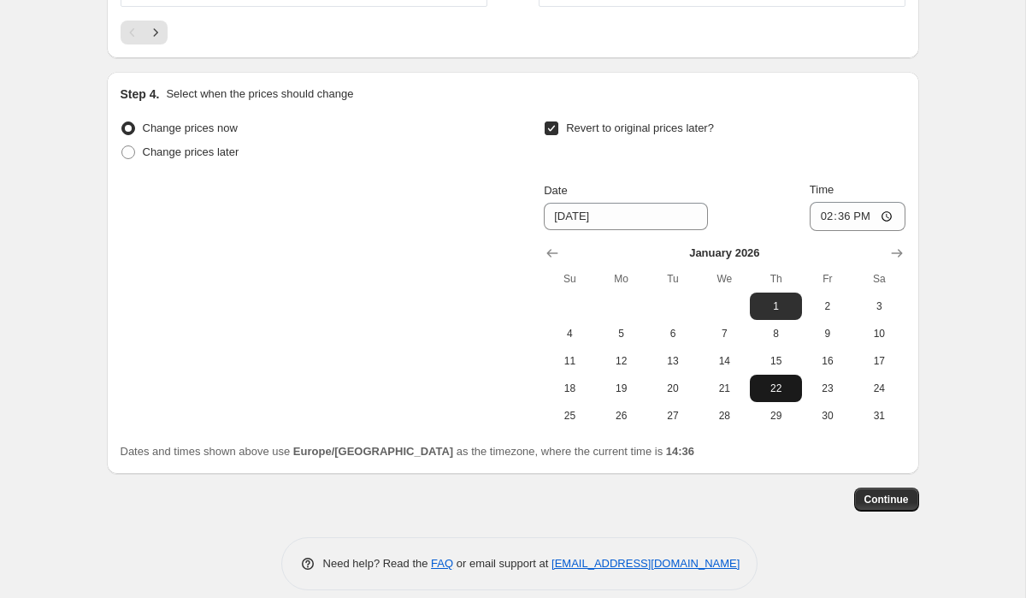
scroll to position [1784, 0]
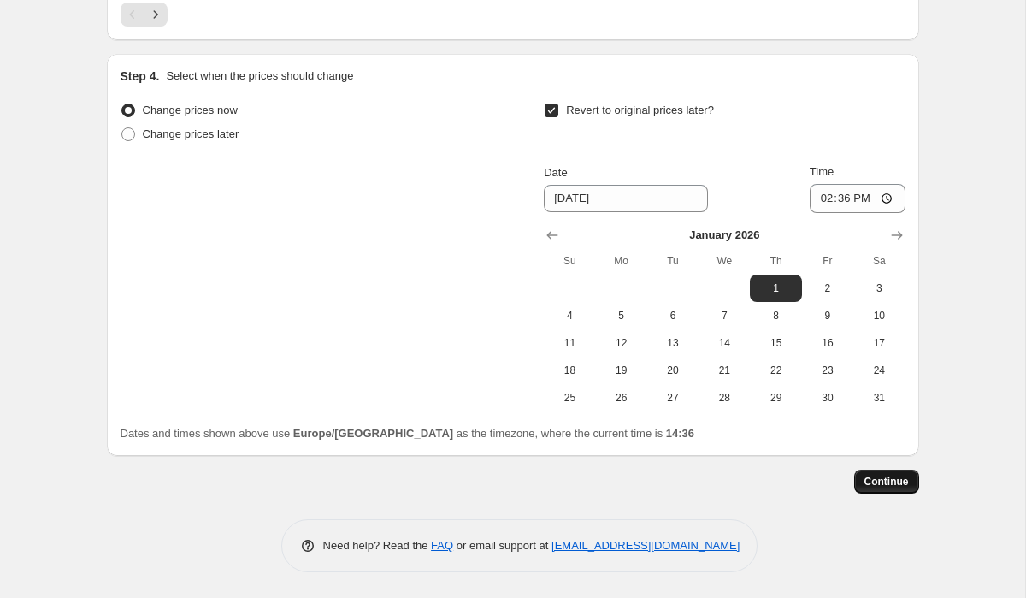
click at [876, 487] on span "Continue" at bounding box center [886, 481] width 44 height 14
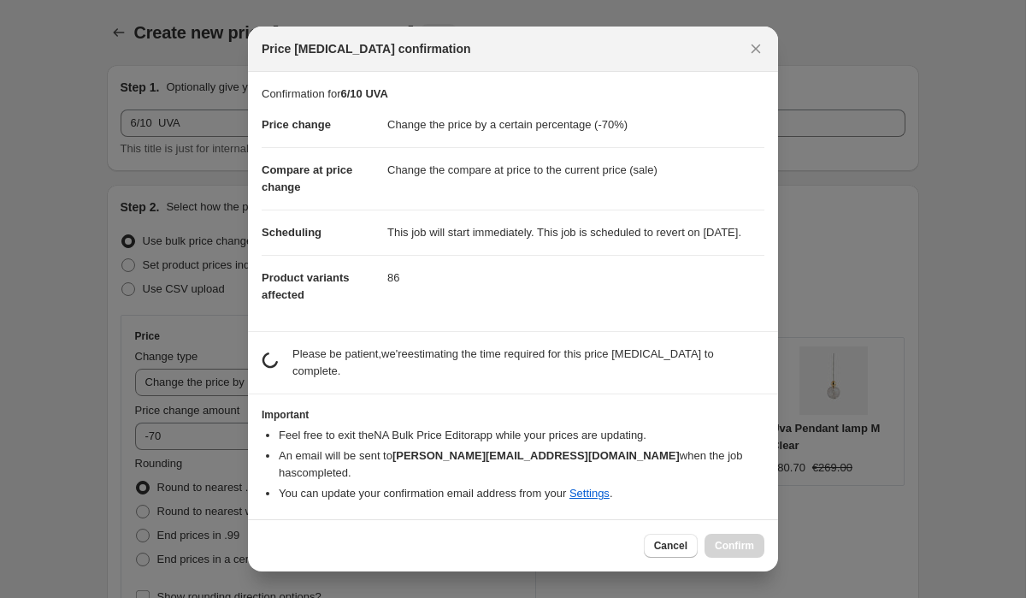
scroll to position [0, 0]
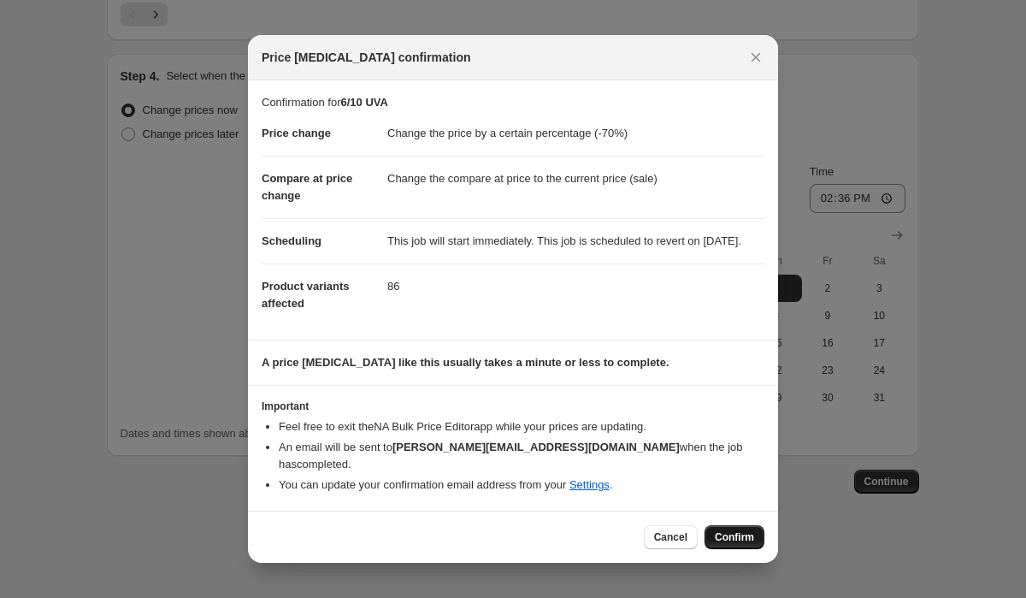
click at [729, 537] on span "Confirm" at bounding box center [734, 537] width 39 height 14
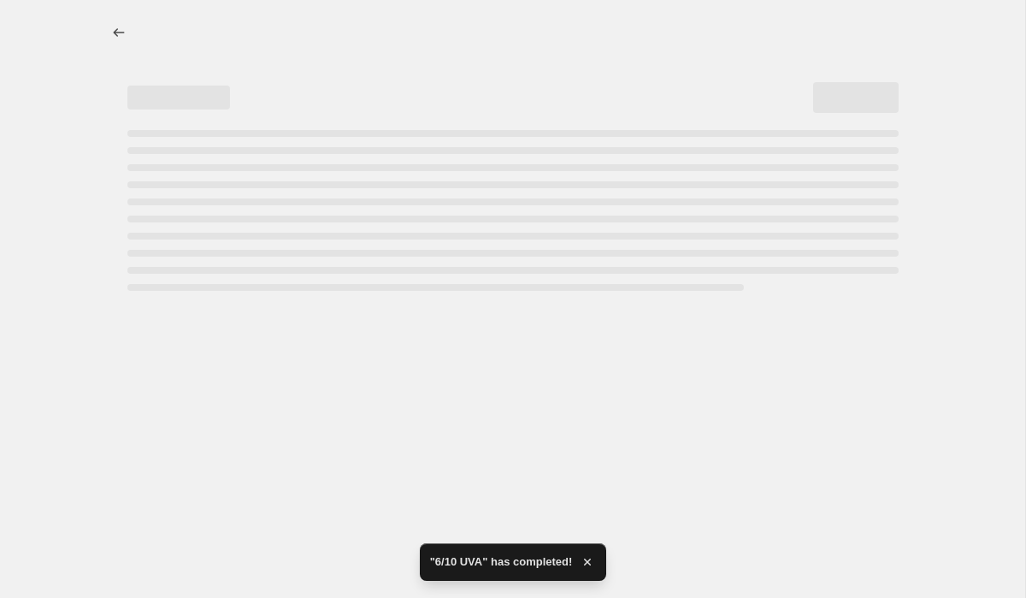
select select "percentage"
select select "collection"
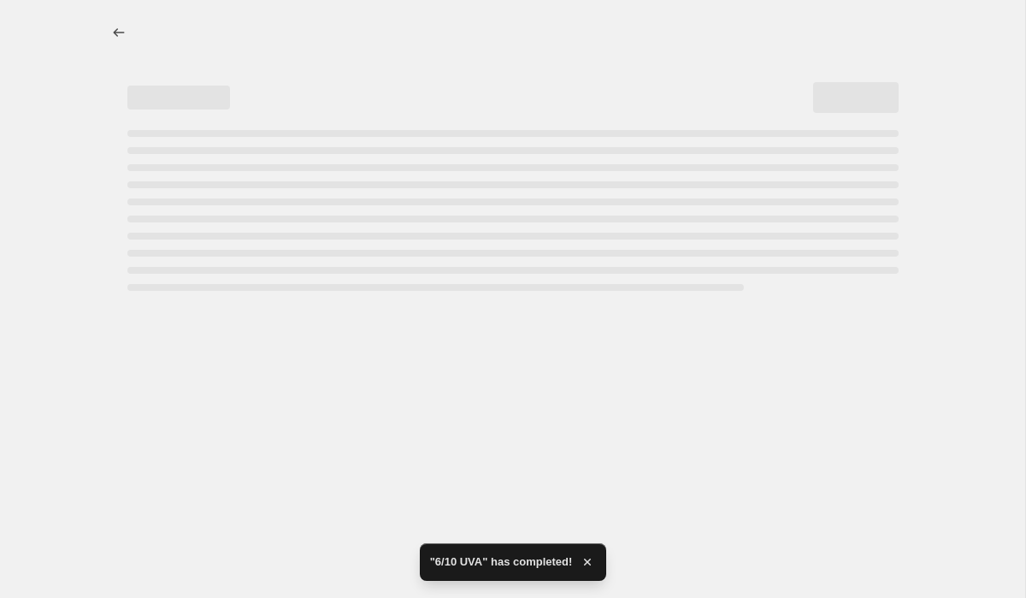
select select "collection"
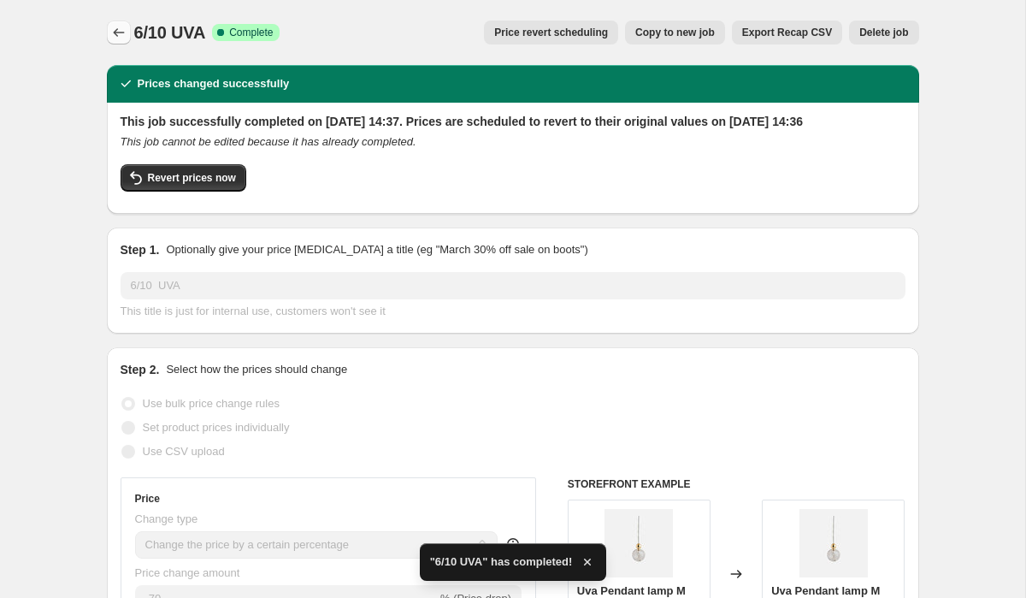
click at [107, 26] on button "Price change jobs" at bounding box center [119, 33] width 24 height 24
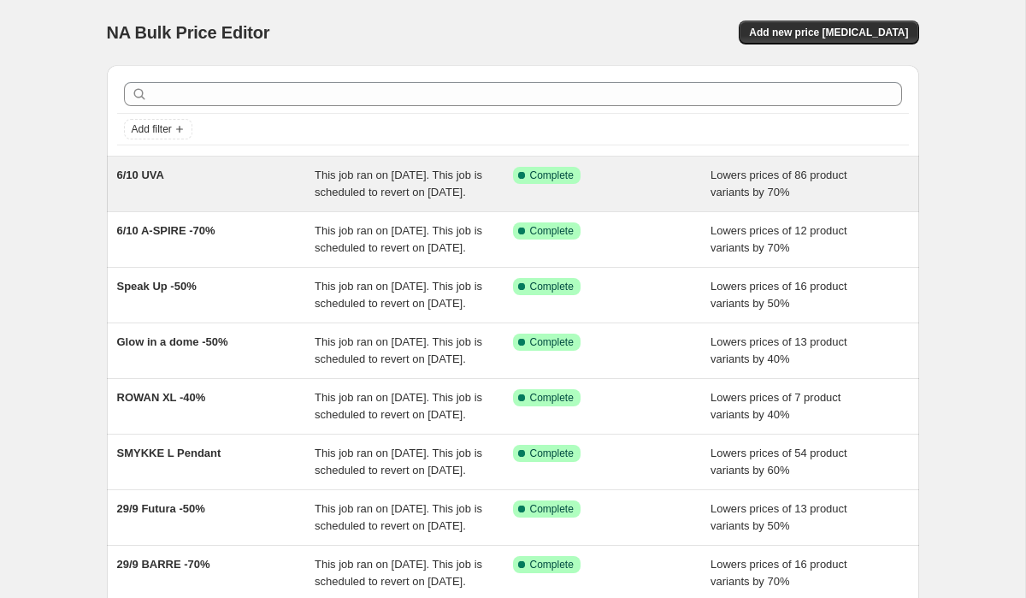
click at [156, 185] on div "6/10 UVA" at bounding box center [216, 184] width 198 height 34
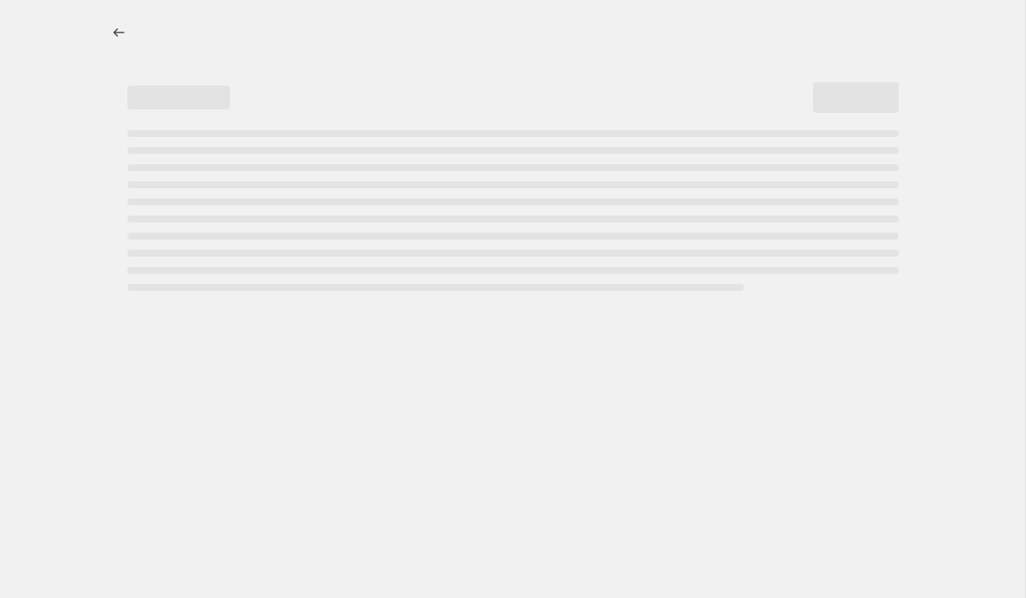
select select "percentage"
select select "collection"
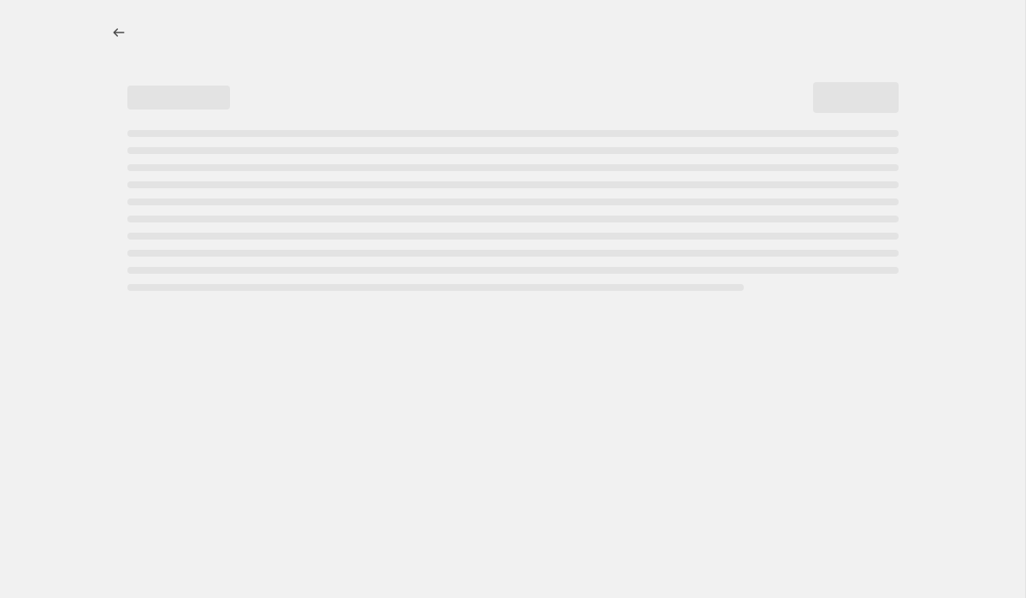
select select "collection"
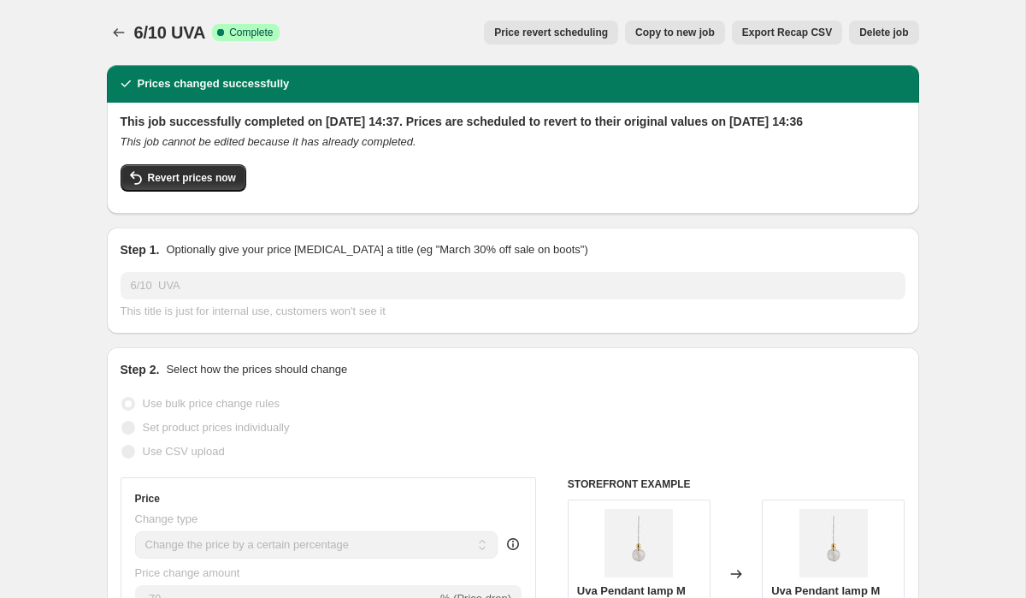
click at [575, 33] on span "Price revert scheduling" at bounding box center [551, 33] width 114 height 14
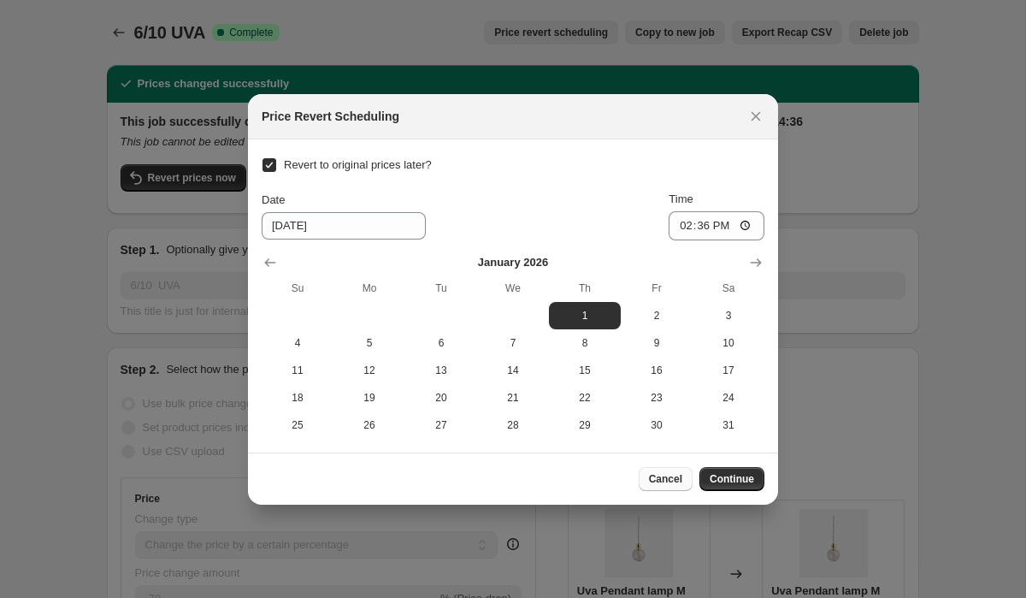
click at [653, 476] on span "Cancel" at bounding box center [665, 479] width 33 height 14
